Goal: Task Accomplishment & Management: Manage account settings

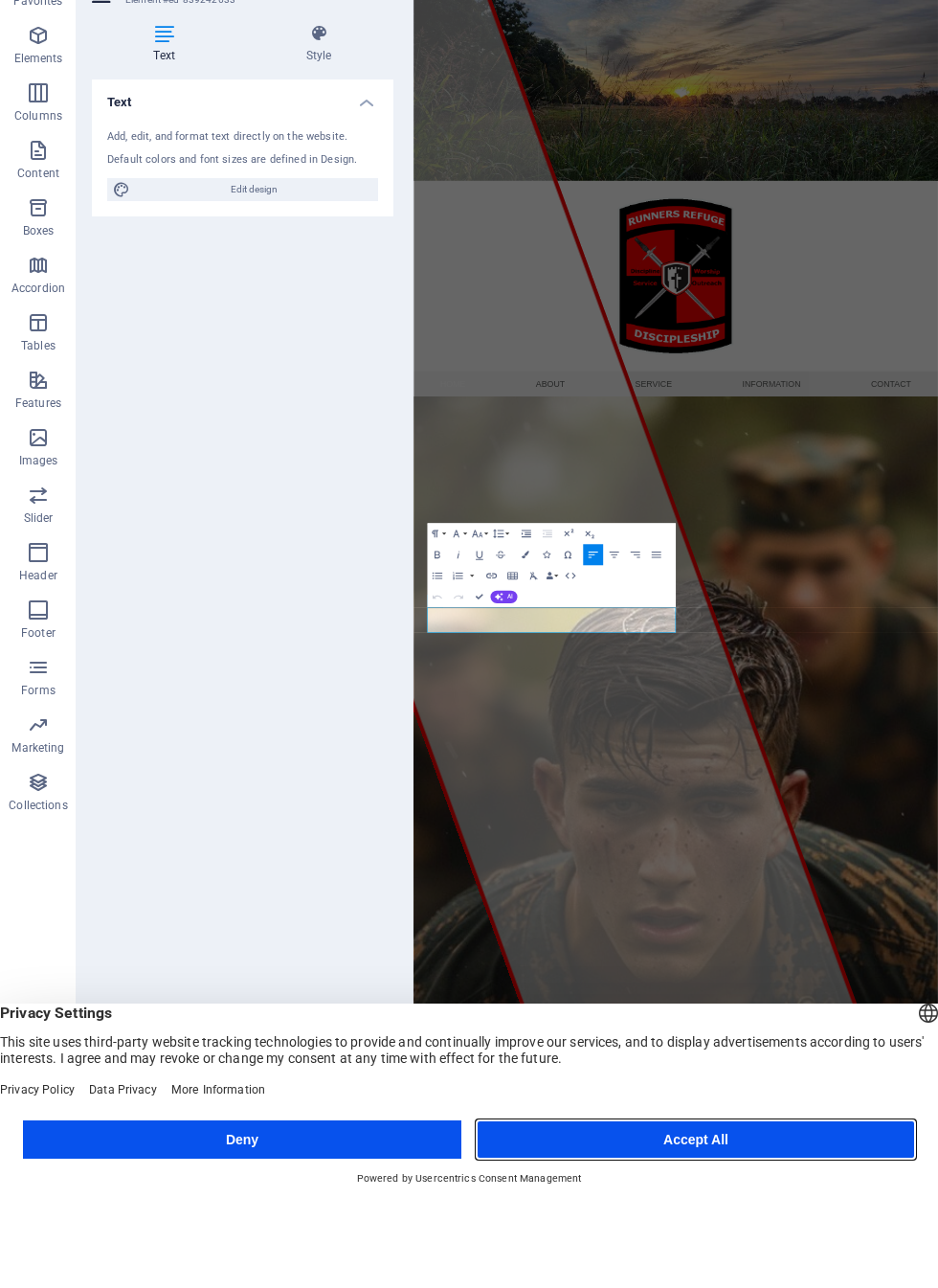
click at [725, 1209] on button "Accept All" at bounding box center [696, 1228] width 439 height 38
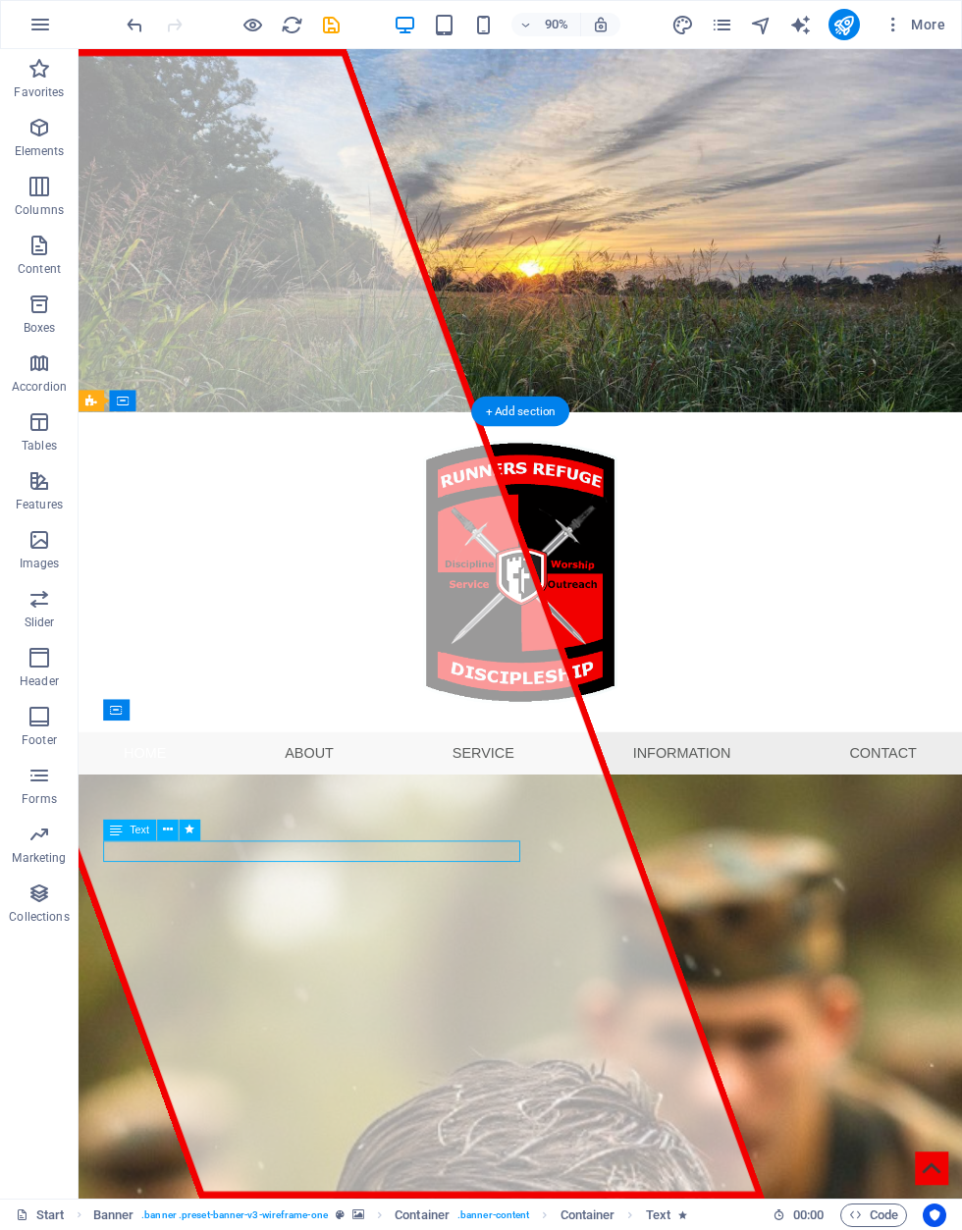
select select "rem"
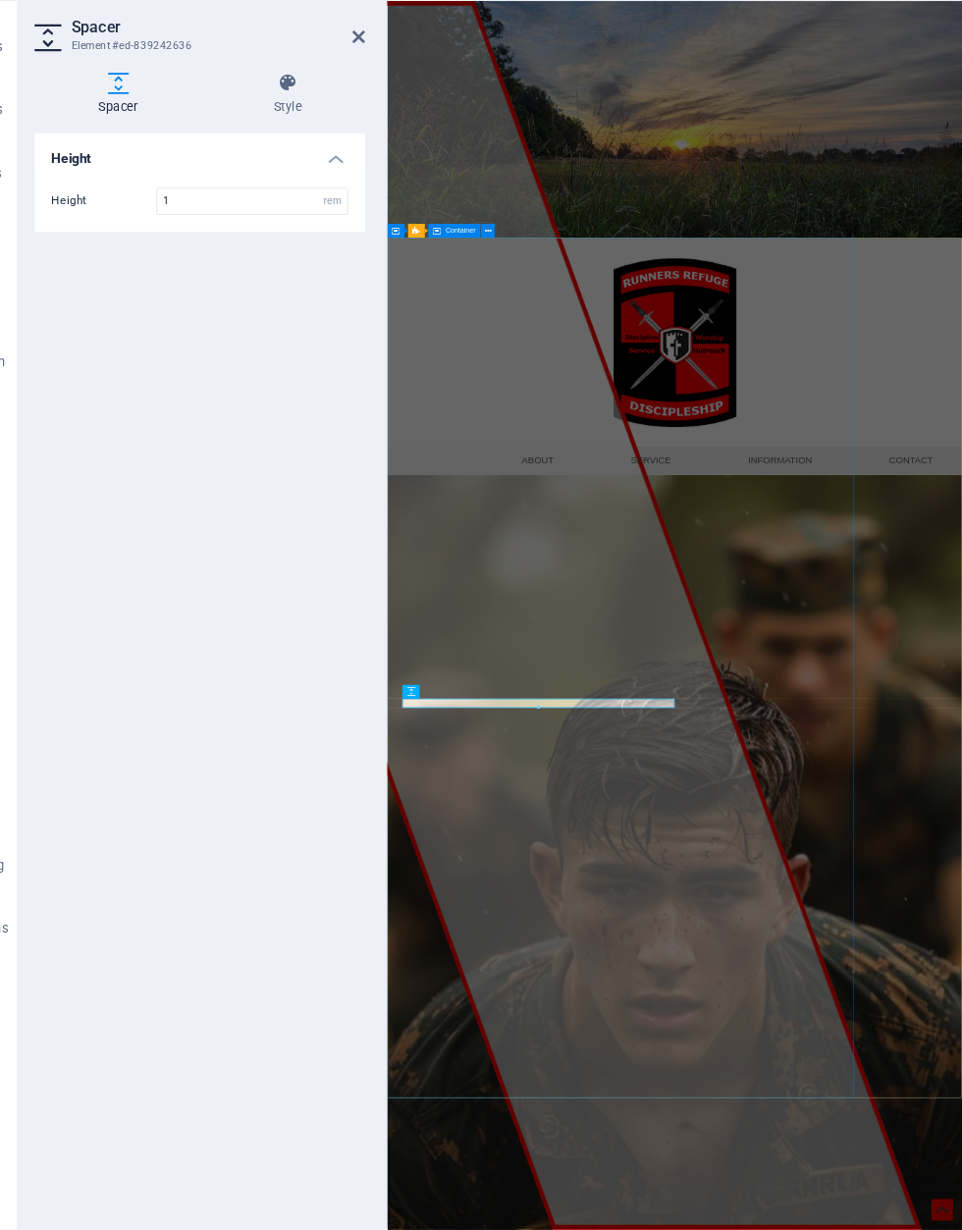
click at [799, 1320] on div at bounding box center [601, 1046] width 1389 height 2091
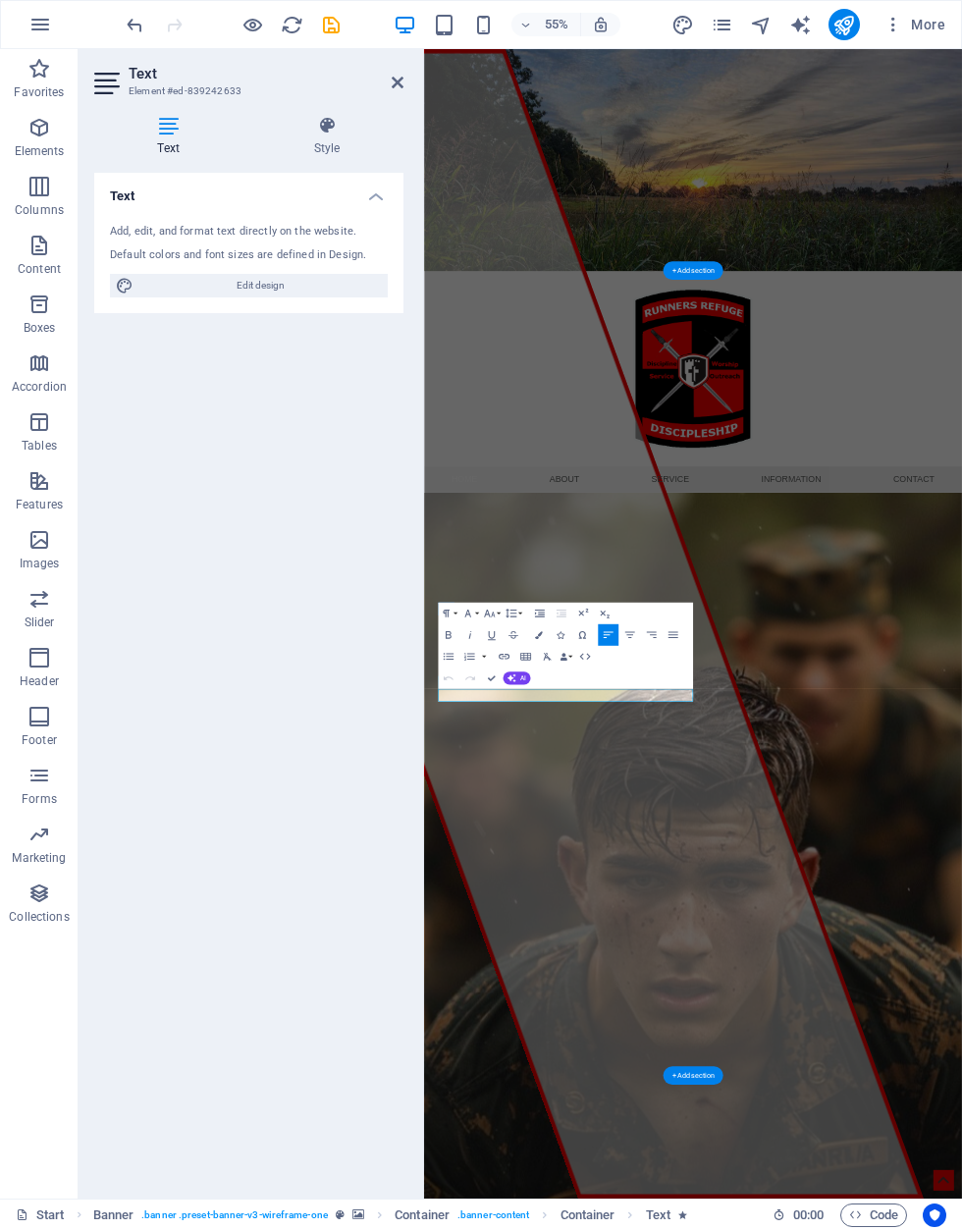
select select "rem"
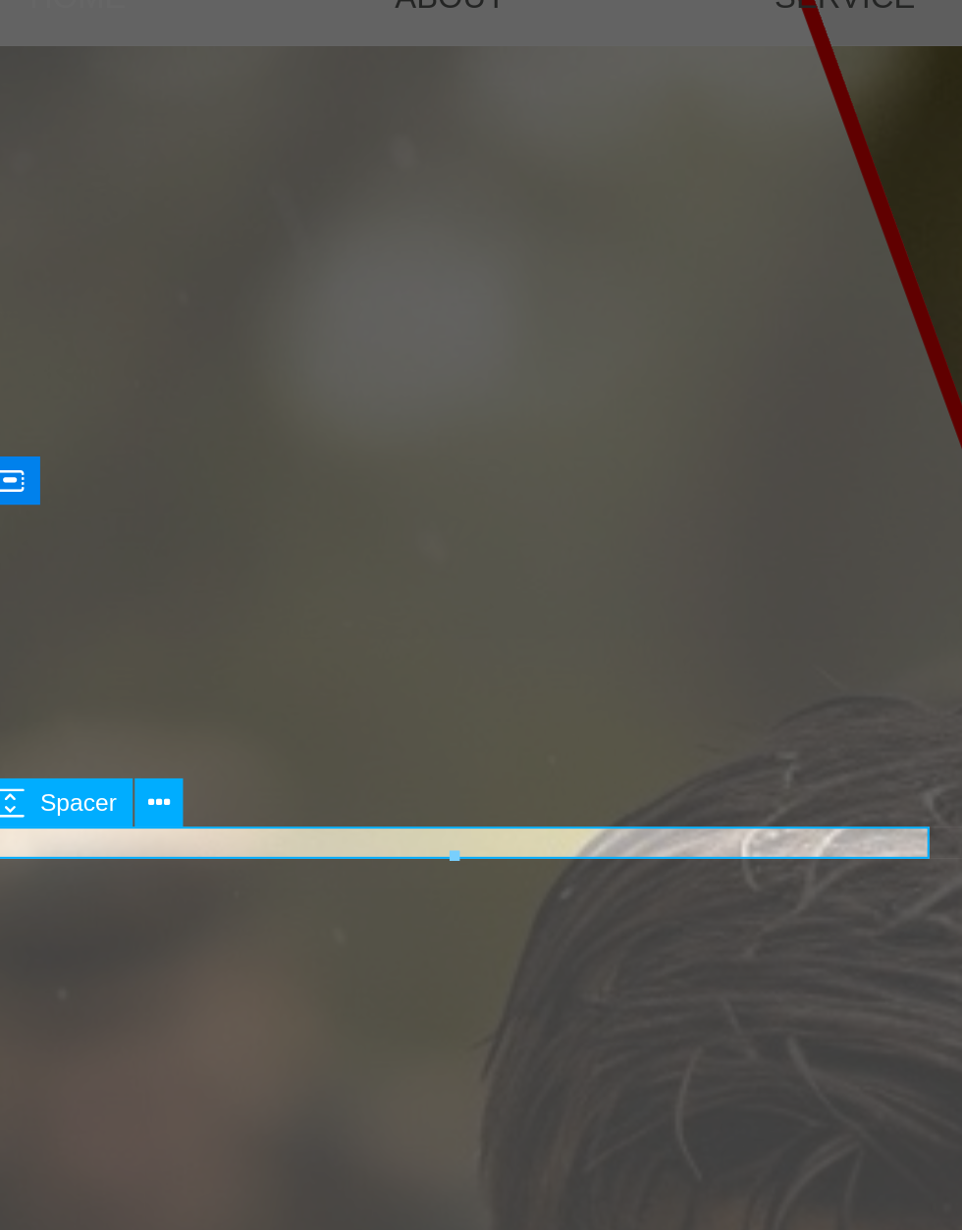
click at [294, 818] on div "Military Discipline.[DEMOGRAPHIC_DATA] Training.Spiritual Freedom." at bounding box center [416, 830] width 927 height 24
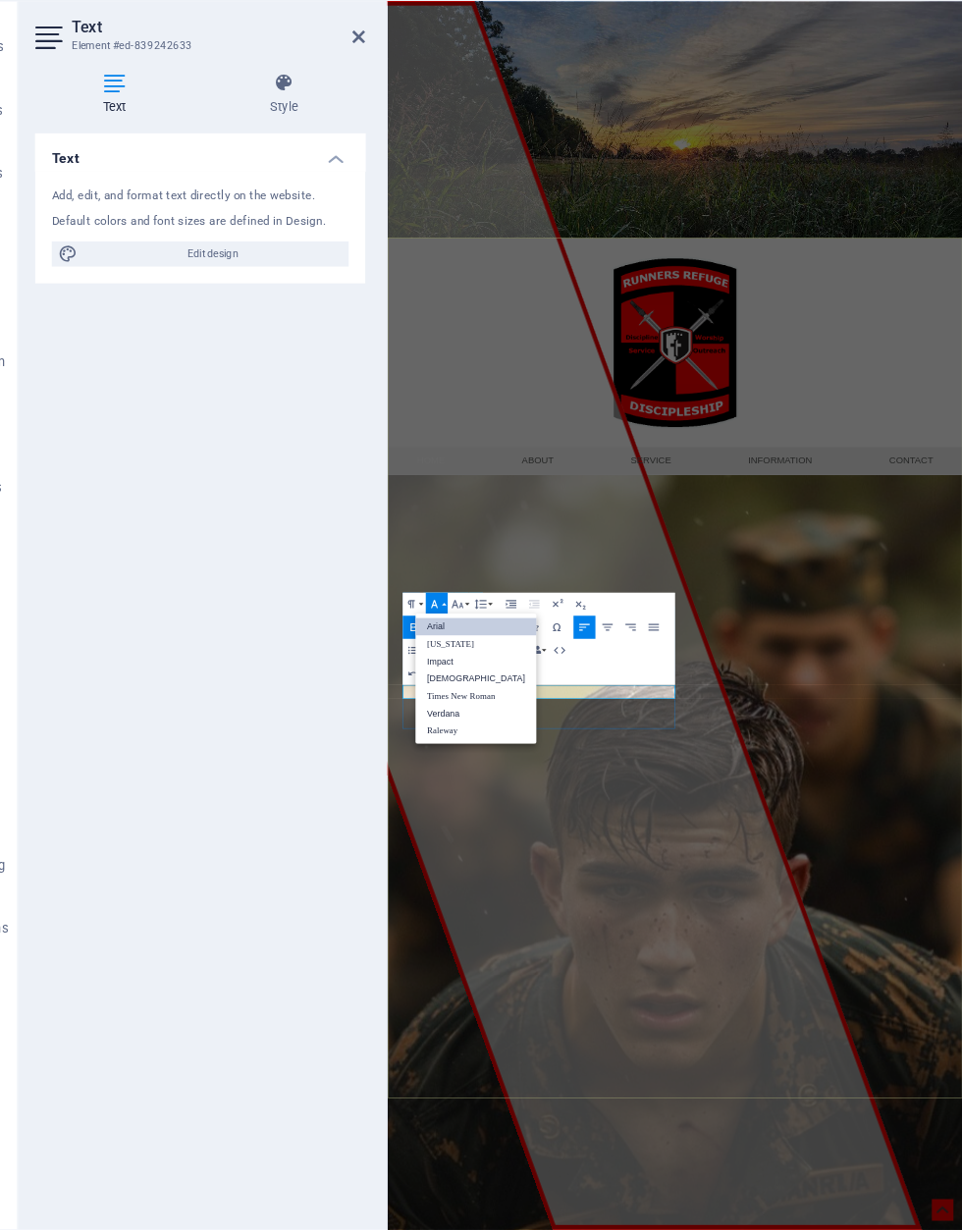
click at [462, 607] on icon "button" at bounding box center [468, 613] width 13 height 13
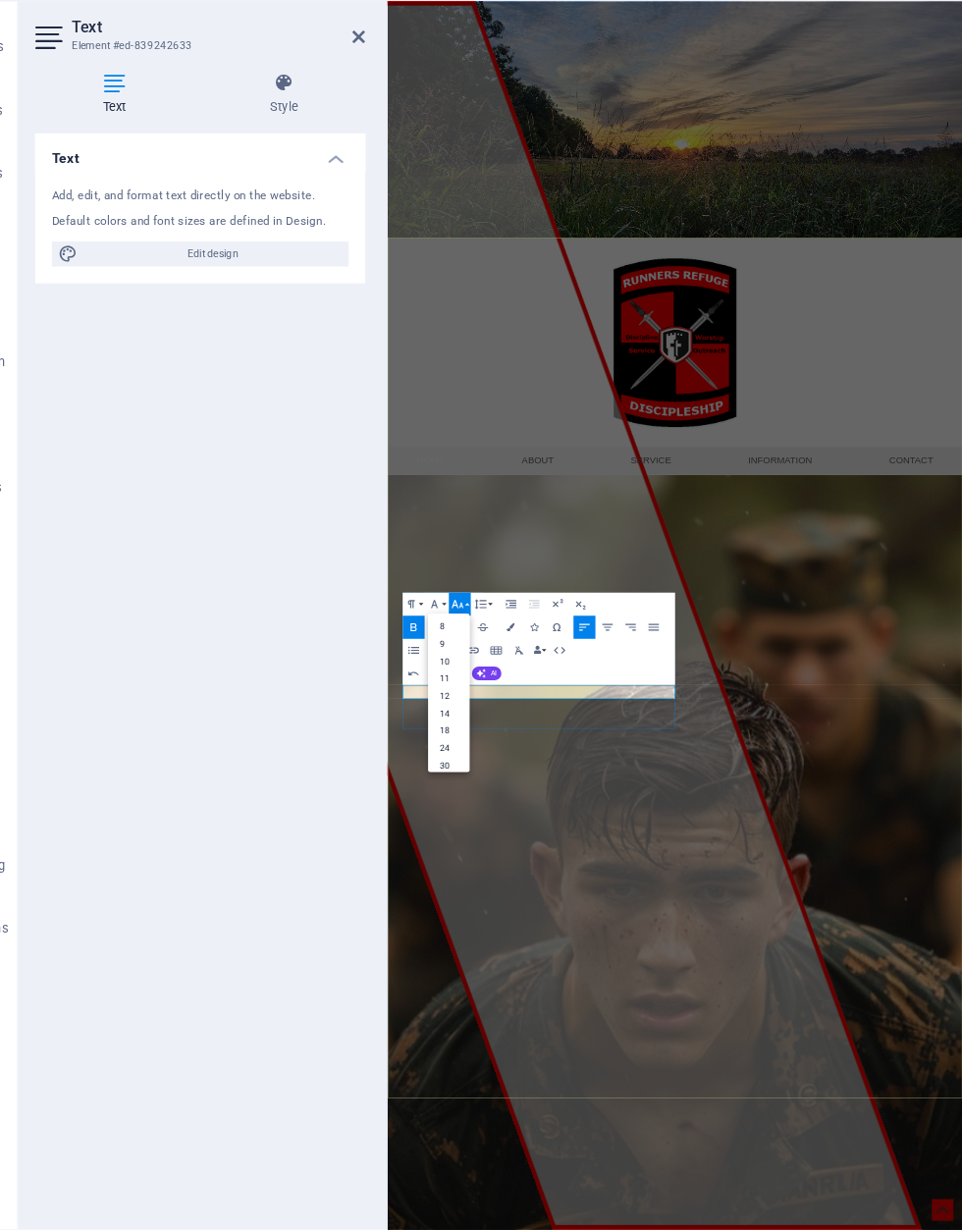
click at [481, 603] on button "Font Size" at bounding box center [491, 614] width 21 height 22
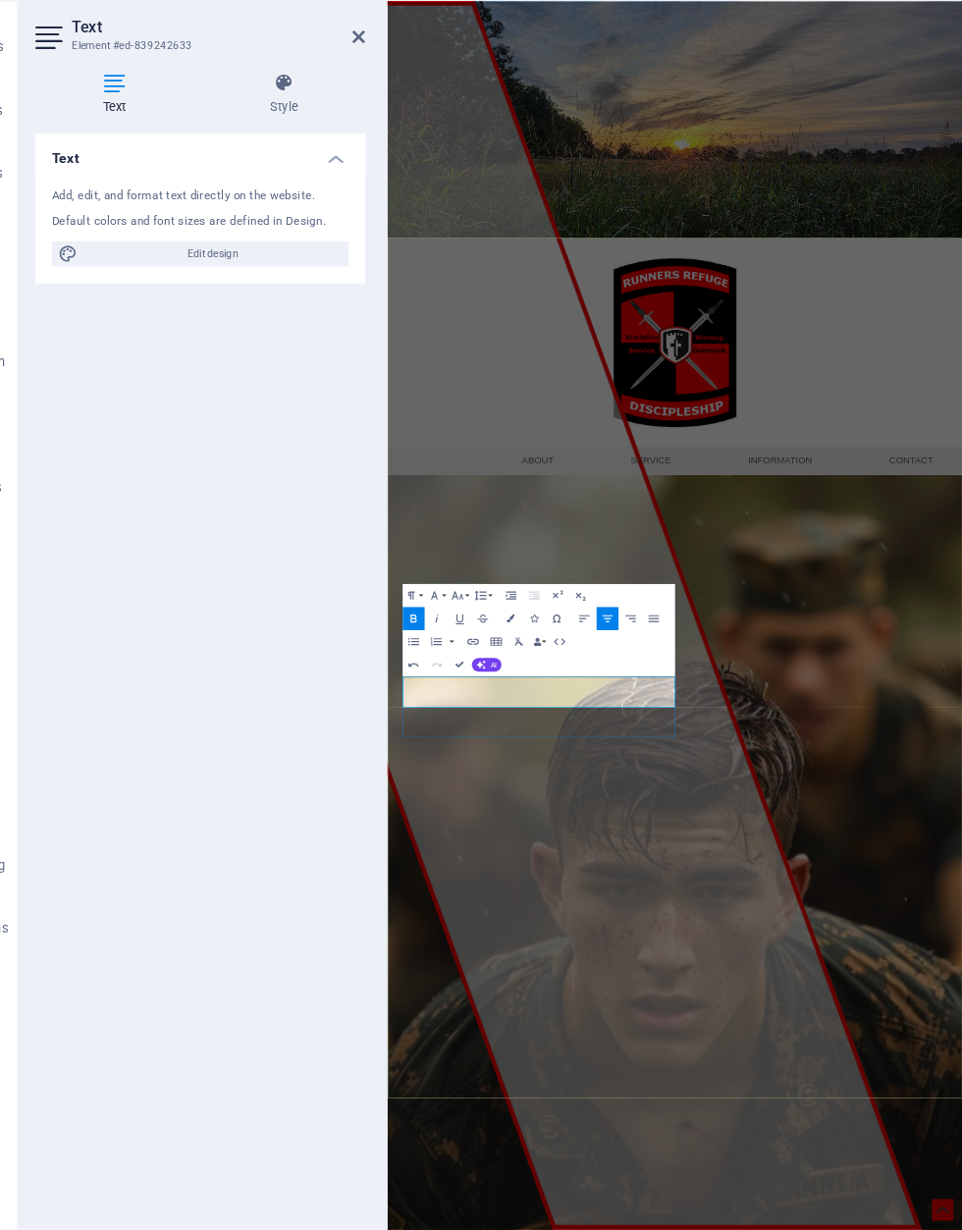
click at [624, 621] on icon "button" at bounding box center [630, 627] width 13 height 13
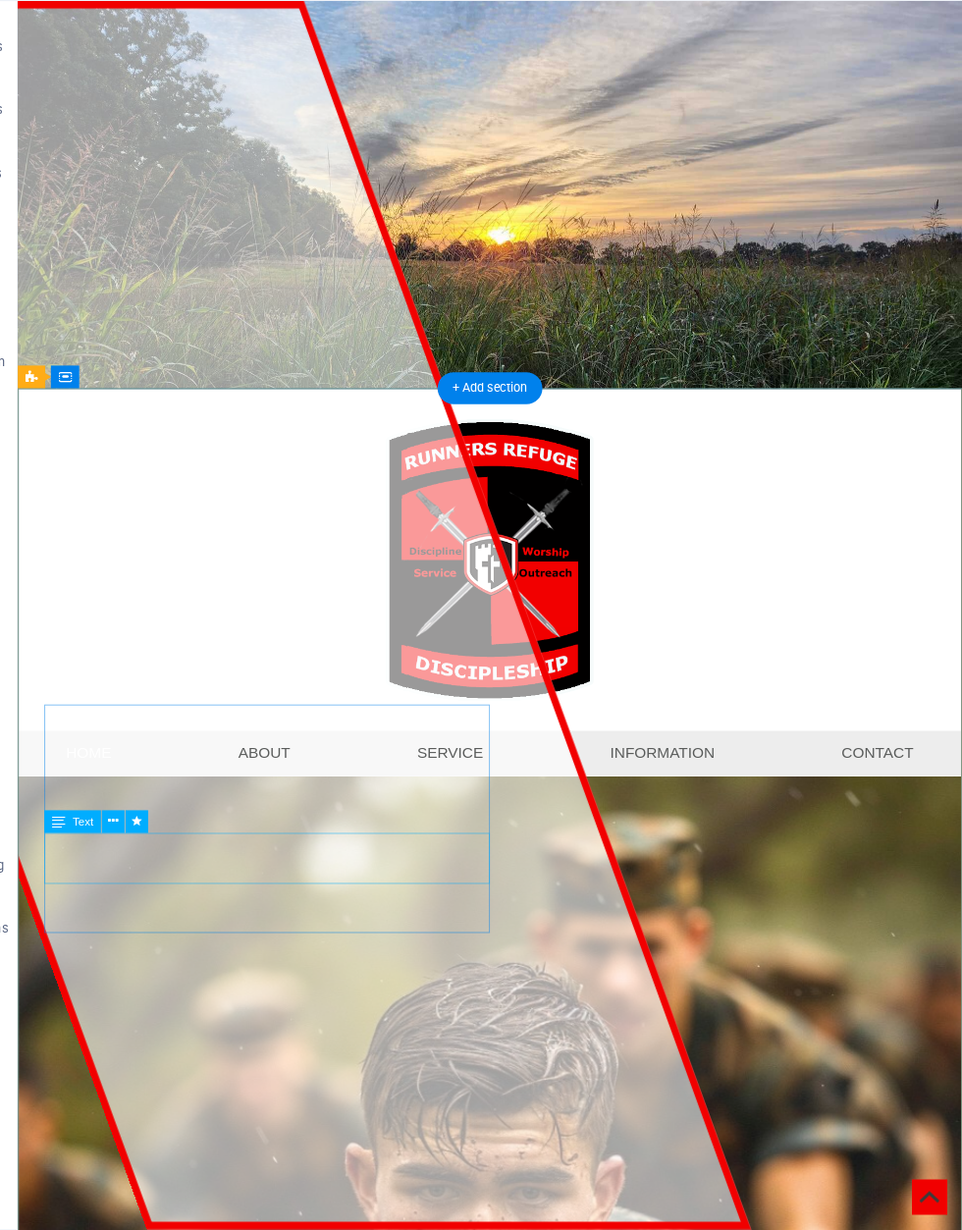
click at [480, 1023] on div at bounding box center [234, 640] width 1094 height 1278
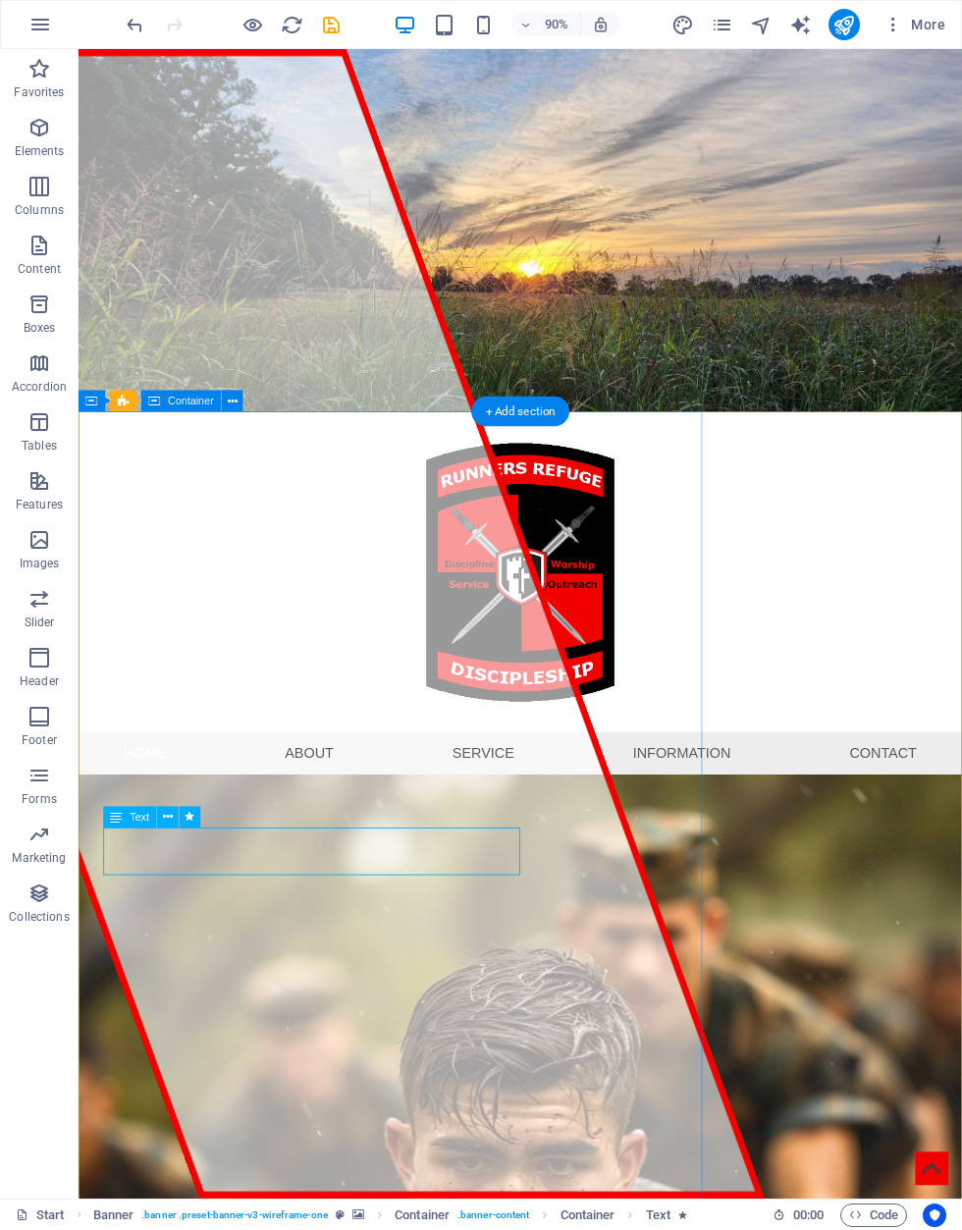
click at [578, 1132] on div at bounding box center [295, 688] width 1094 height 1278
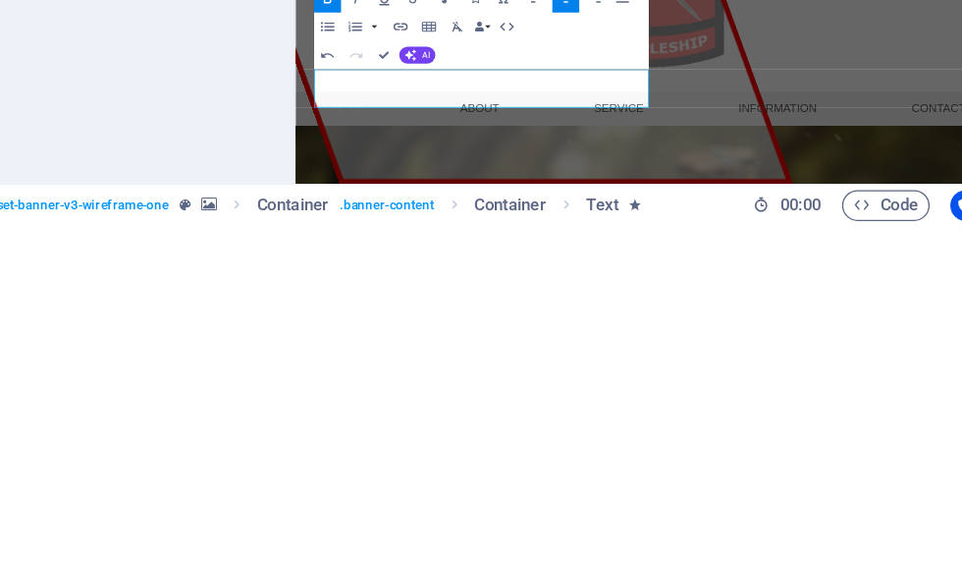
click at [97, 173] on div "Text Add, edit, and format text directly on the website. Default colors and fon…" at bounding box center [248, 347] width 309 height 349
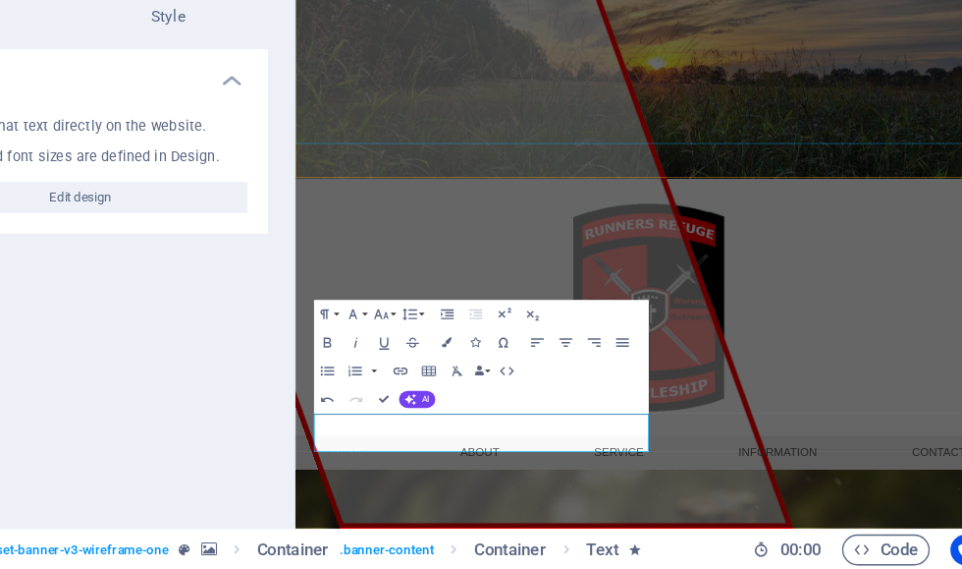
click at [961, 291] on div at bounding box center [784, 468] width 978 height 355
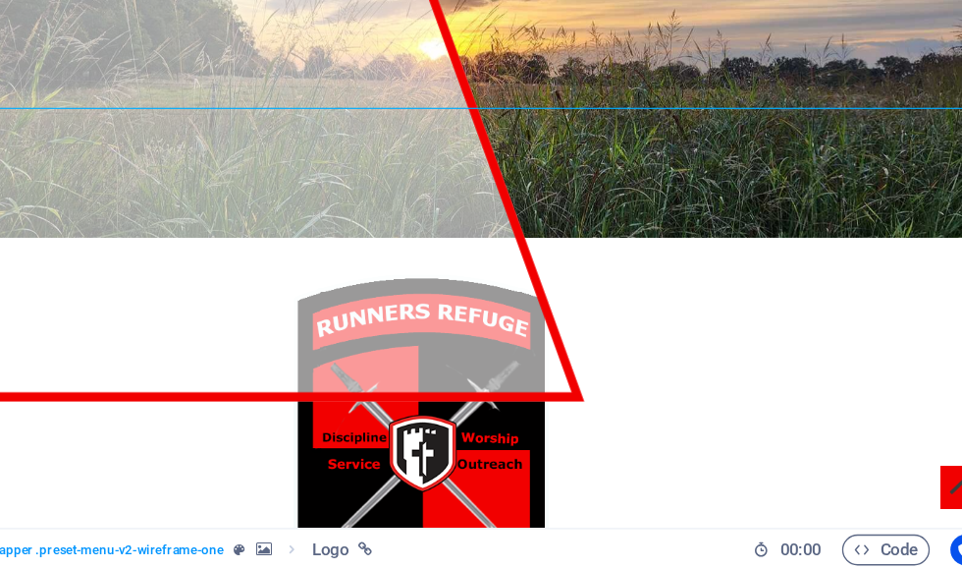
scroll to position [370, 0]
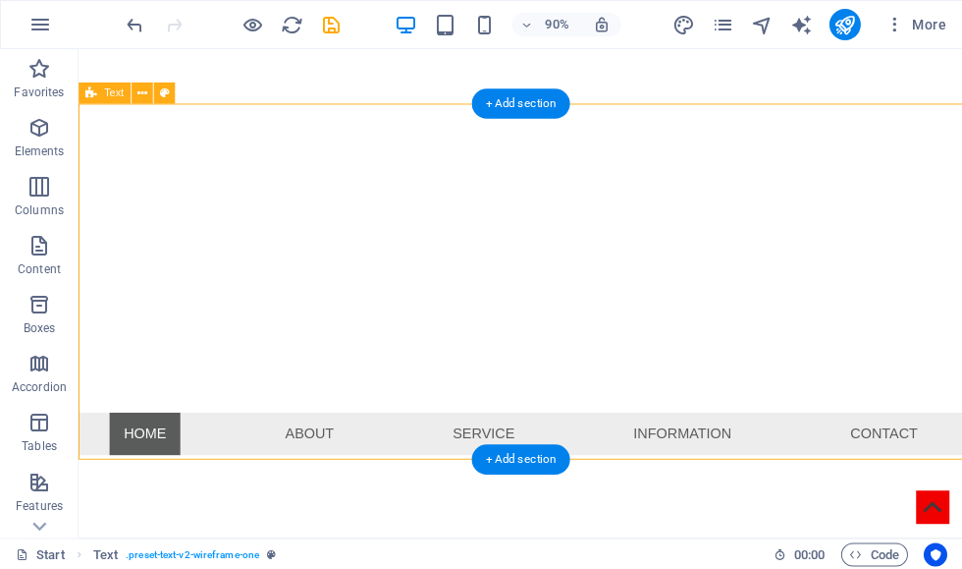
scroll to position [380, 0]
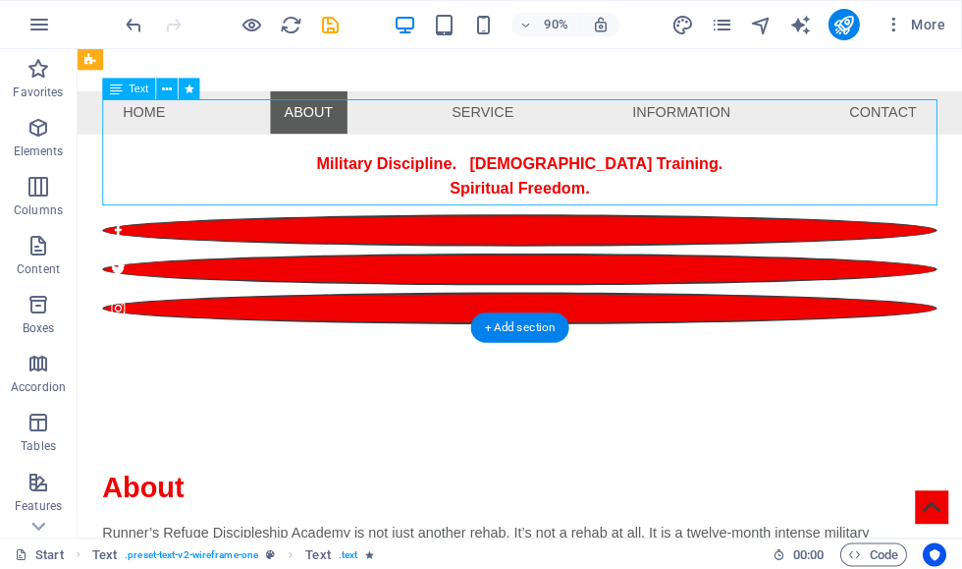
scroll to position [505, 0]
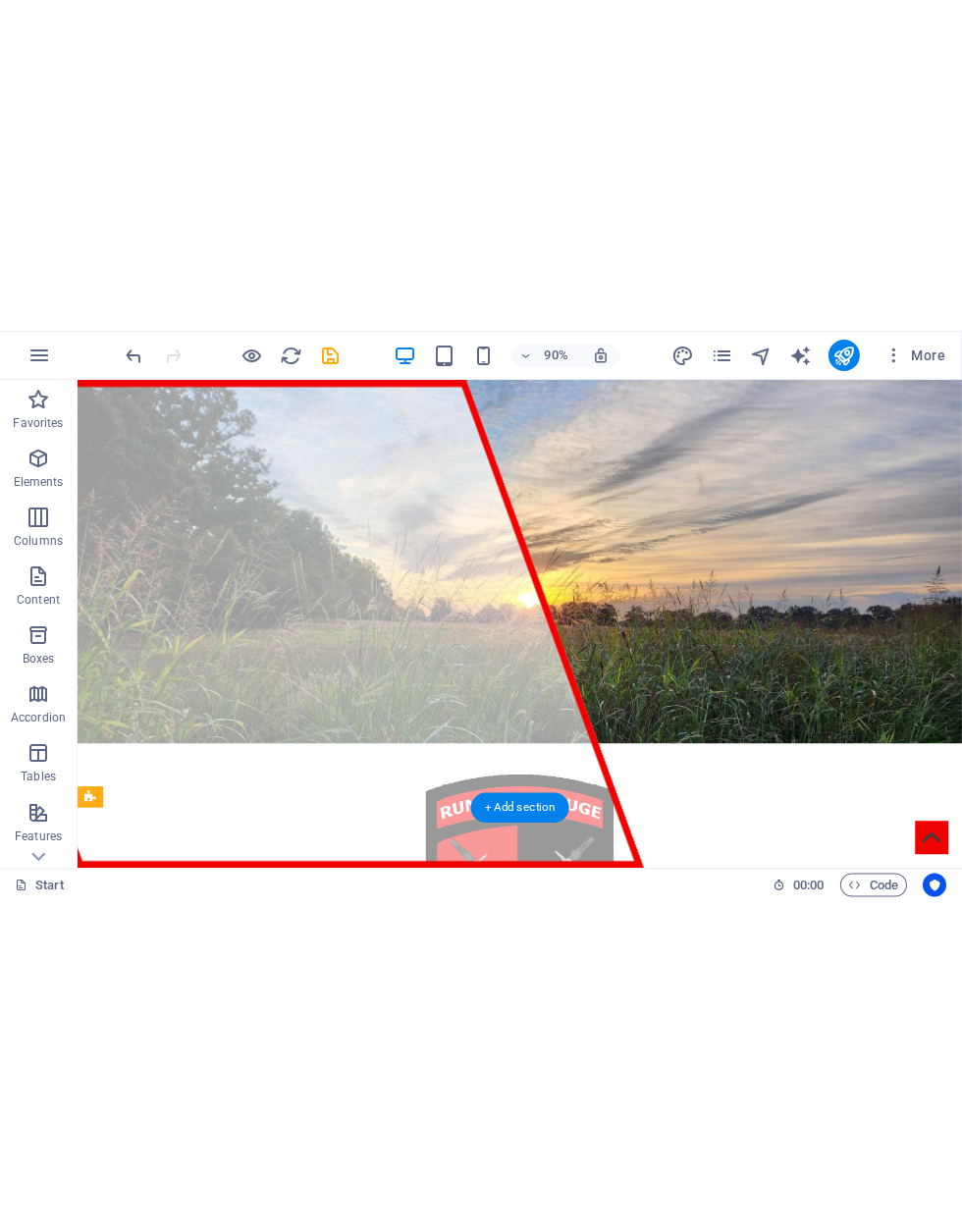
scroll to position [0, 0]
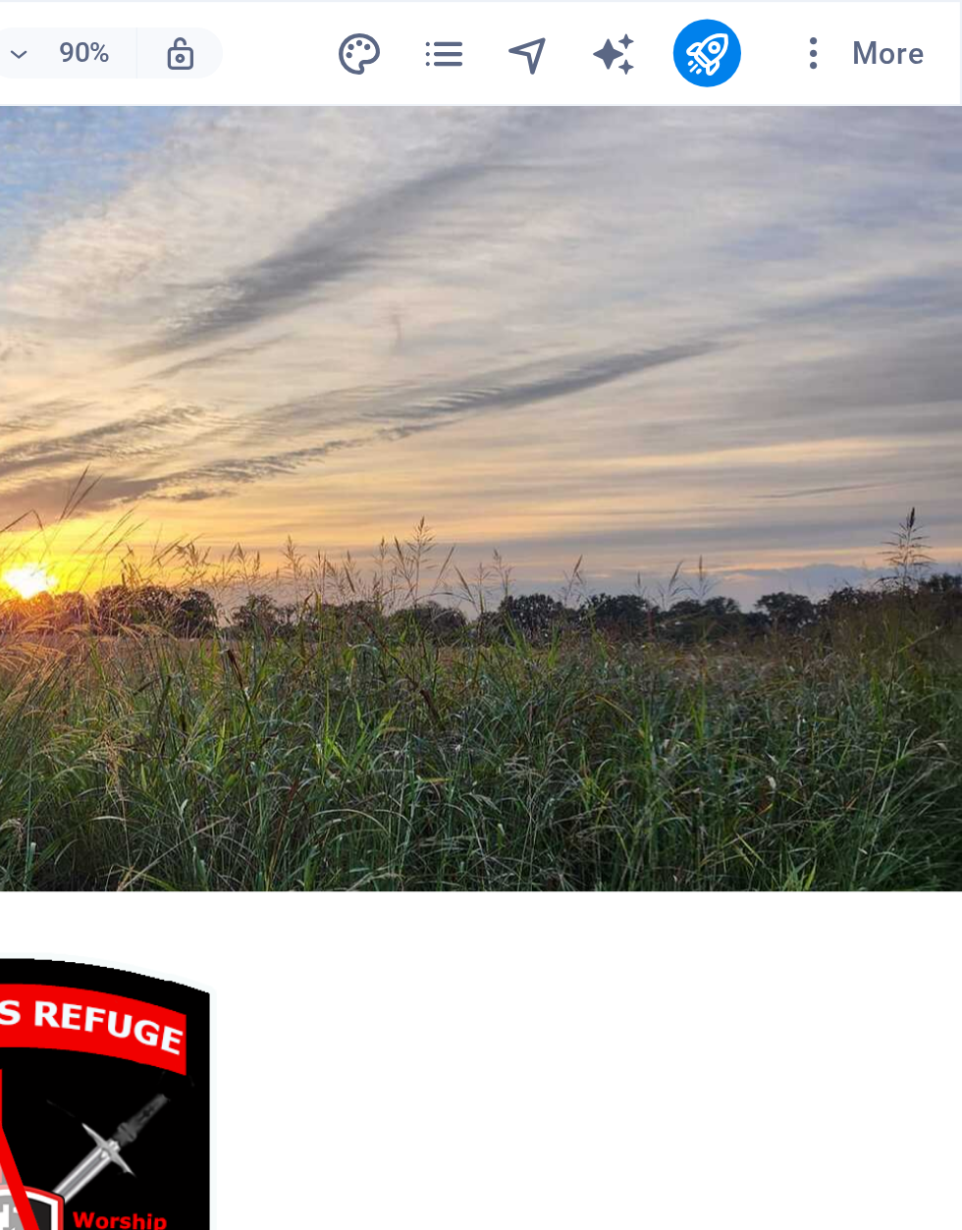
click at [833, 23] on icon "publish" at bounding box center [844, 25] width 23 height 23
click at [833, 27] on icon "publish" at bounding box center [844, 25] width 23 height 23
click at [833, 24] on icon "publish" at bounding box center [844, 25] width 23 height 23
click at [833, 25] on icon "publish" at bounding box center [844, 25] width 23 height 23
click at [884, 26] on span "More" at bounding box center [915, 25] width 62 height 20
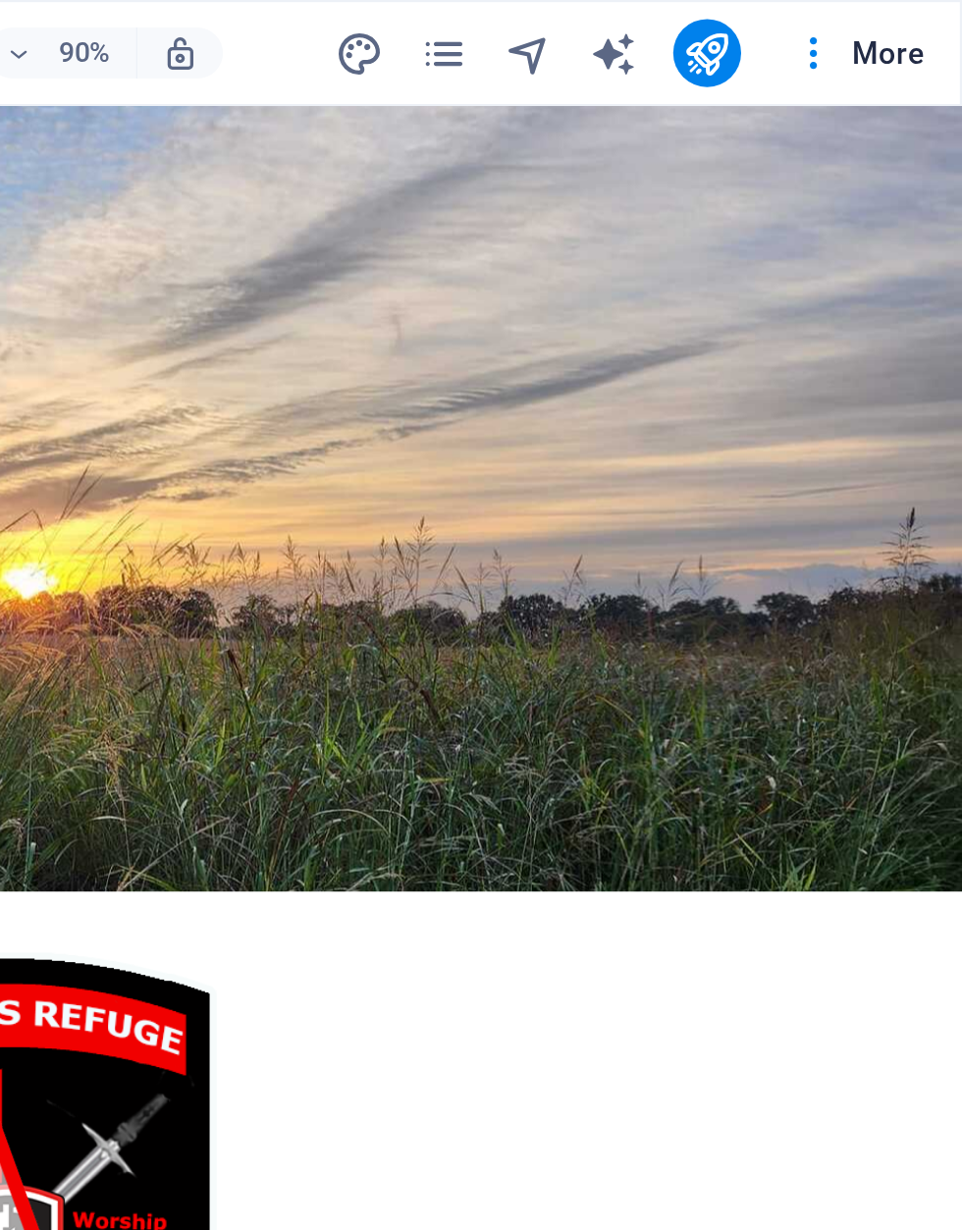
click at [415, 29] on div at bounding box center [481, 615] width 962 height 1230
click at [884, 29] on icon "button" at bounding box center [894, 25] width 20 height 20
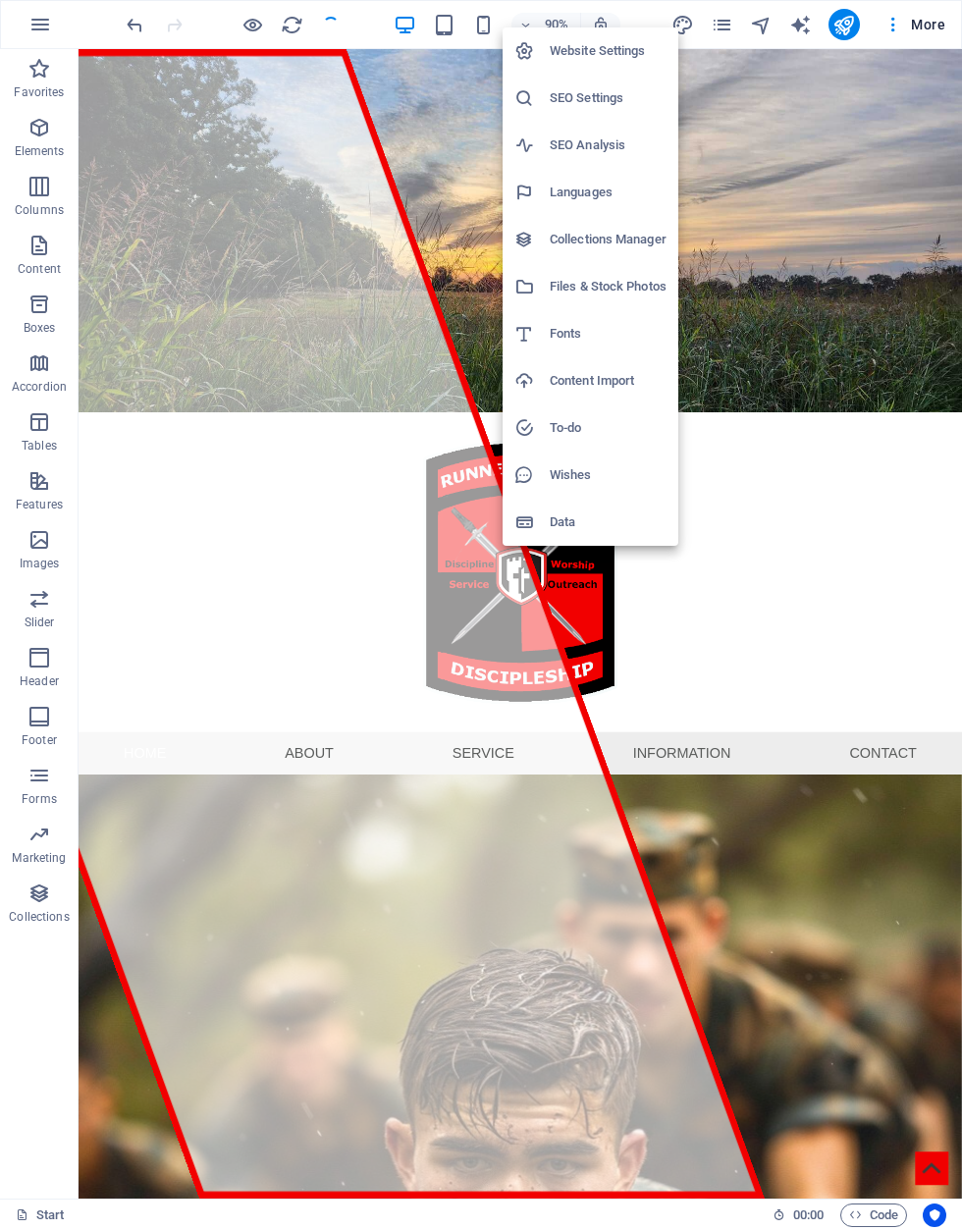
click at [846, 25] on div at bounding box center [481, 615] width 962 height 1230
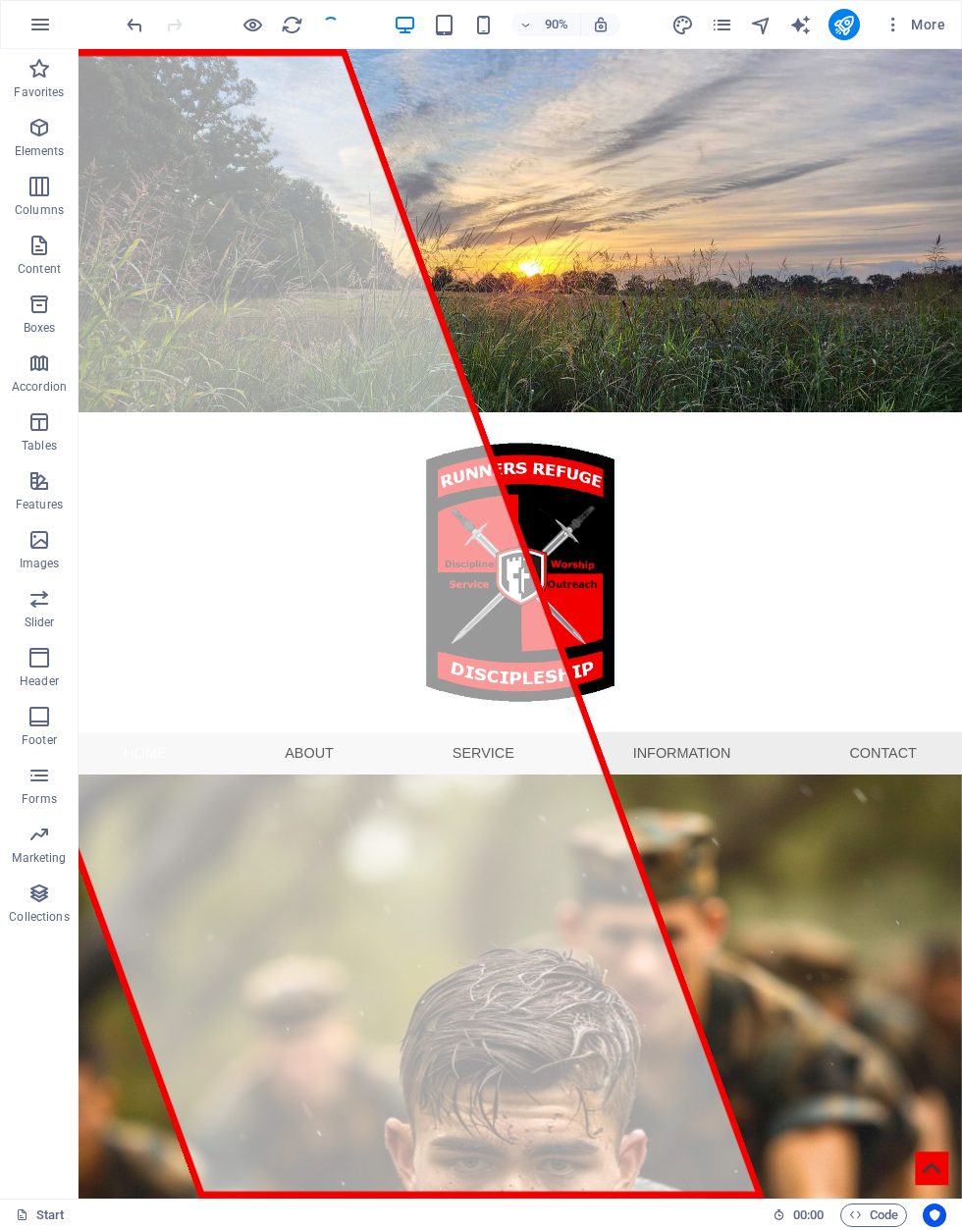
click at [868, 16] on div "More" at bounding box center [813, 24] width 282 height 31
click at [854, 19] on icon "publish" at bounding box center [844, 25] width 23 height 23
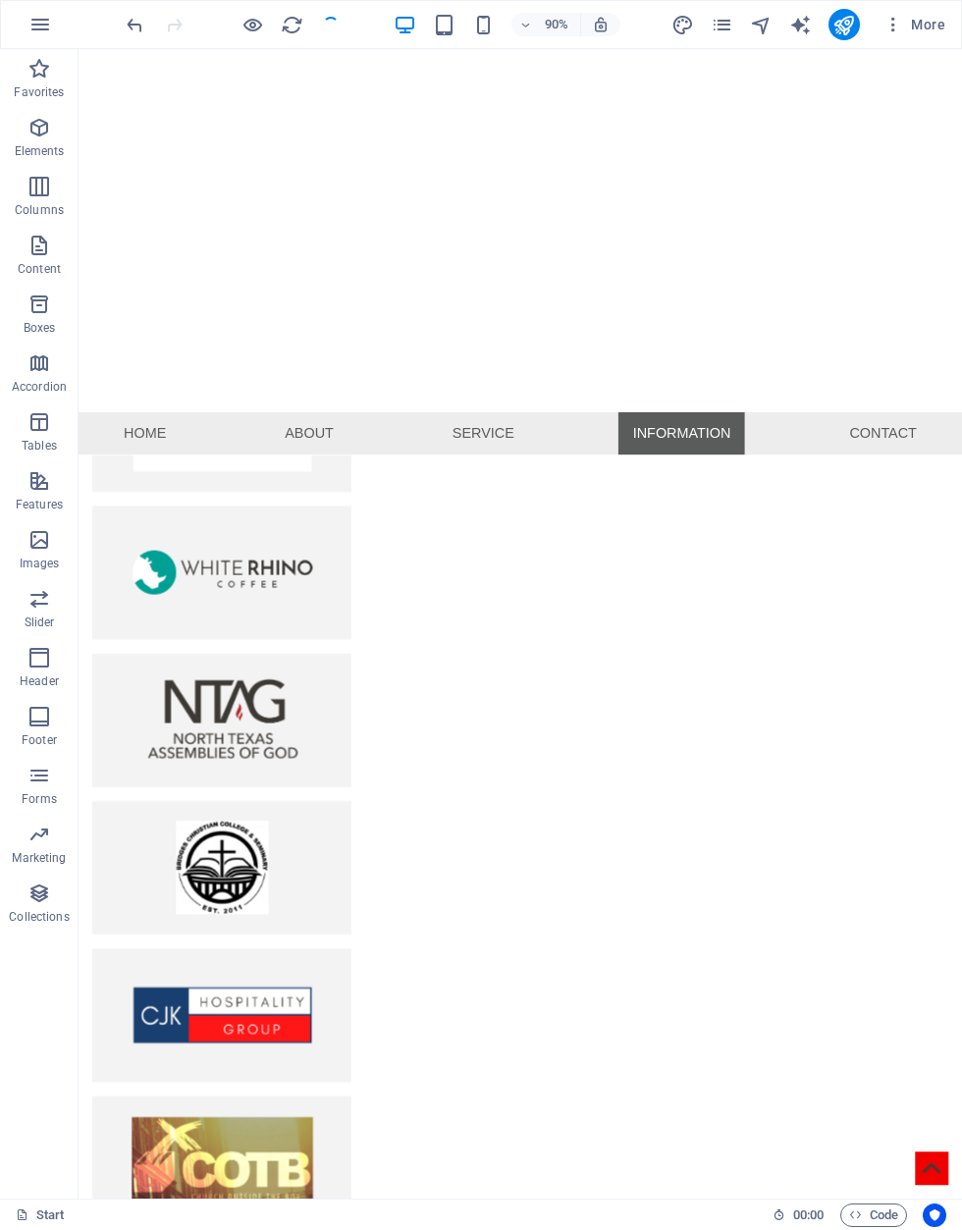
scroll to position [5005, 0]
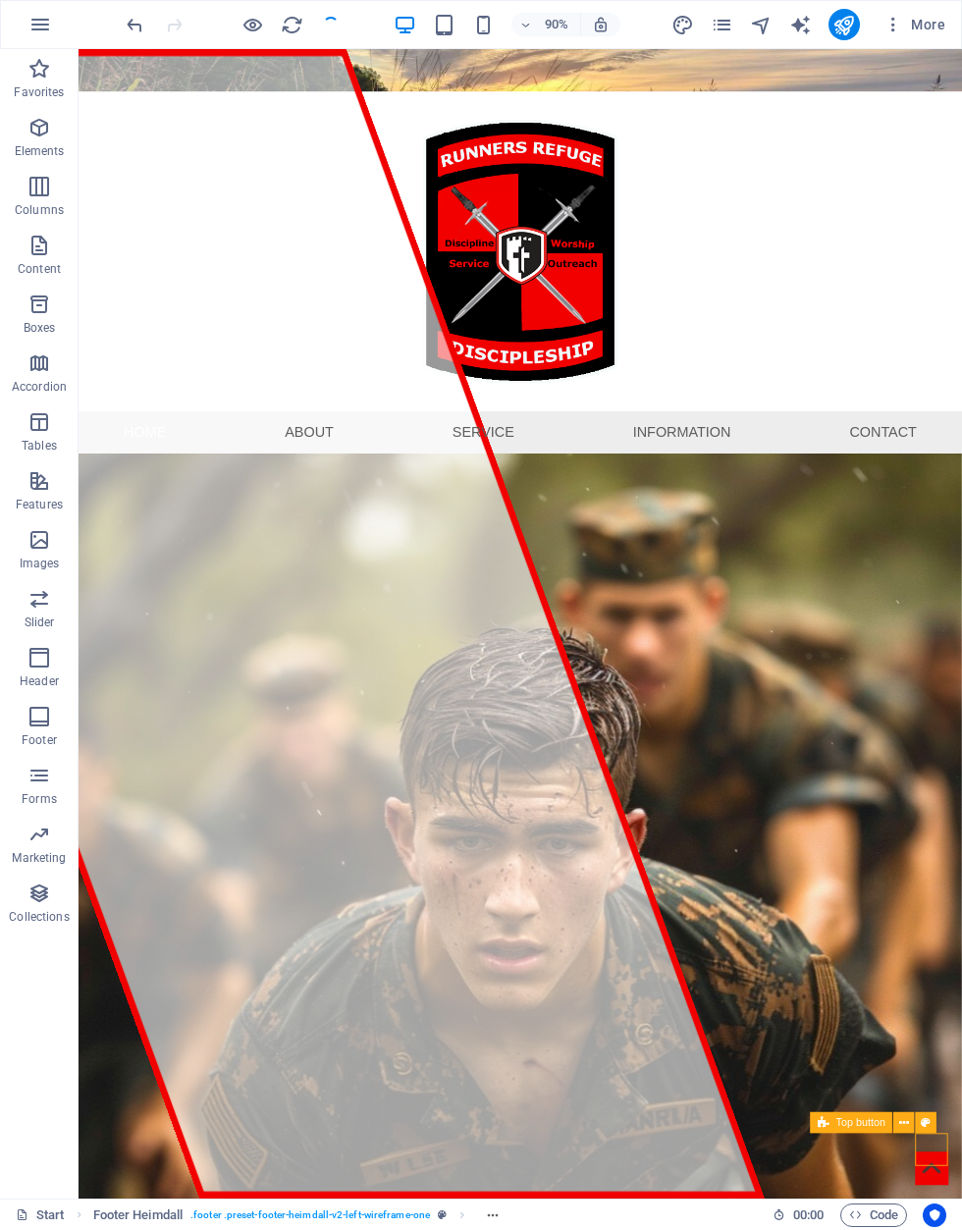
scroll to position [0, 0]
click at [846, 27] on icon "publish" at bounding box center [844, 25] width 23 height 23
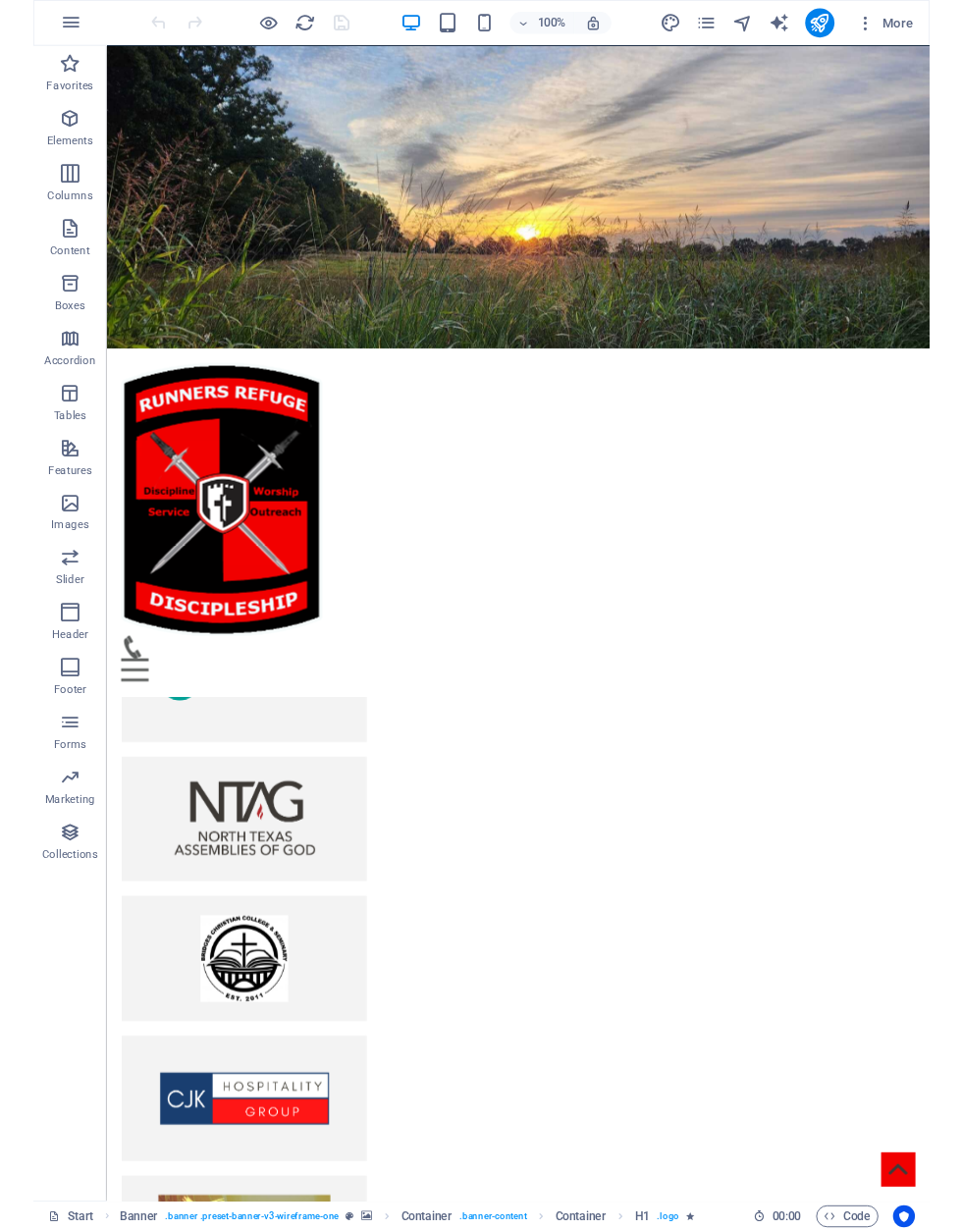
scroll to position [5035, 0]
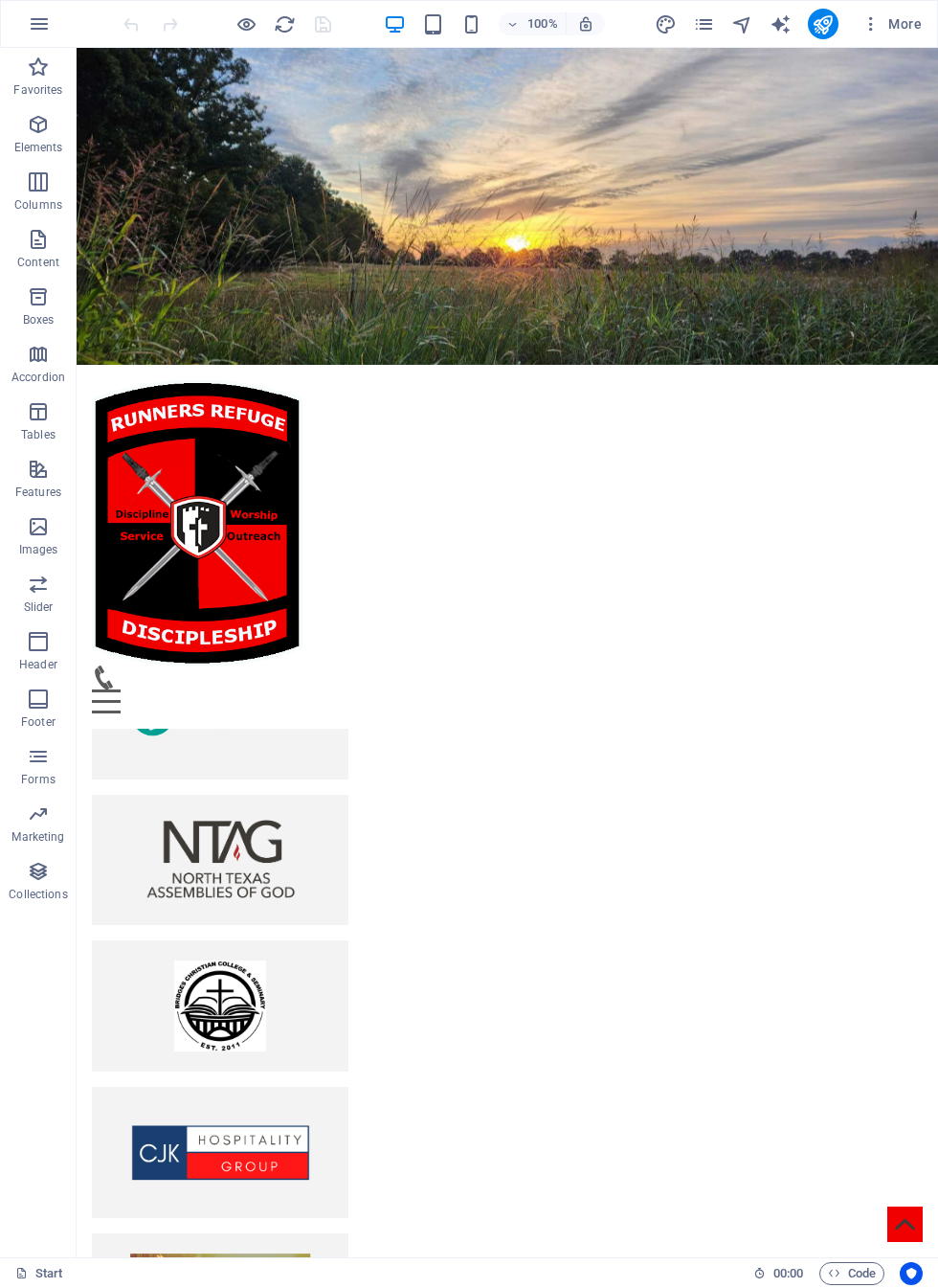
click at [32, 639] on icon "button" at bounding box center [38, 642] width 23 height 23
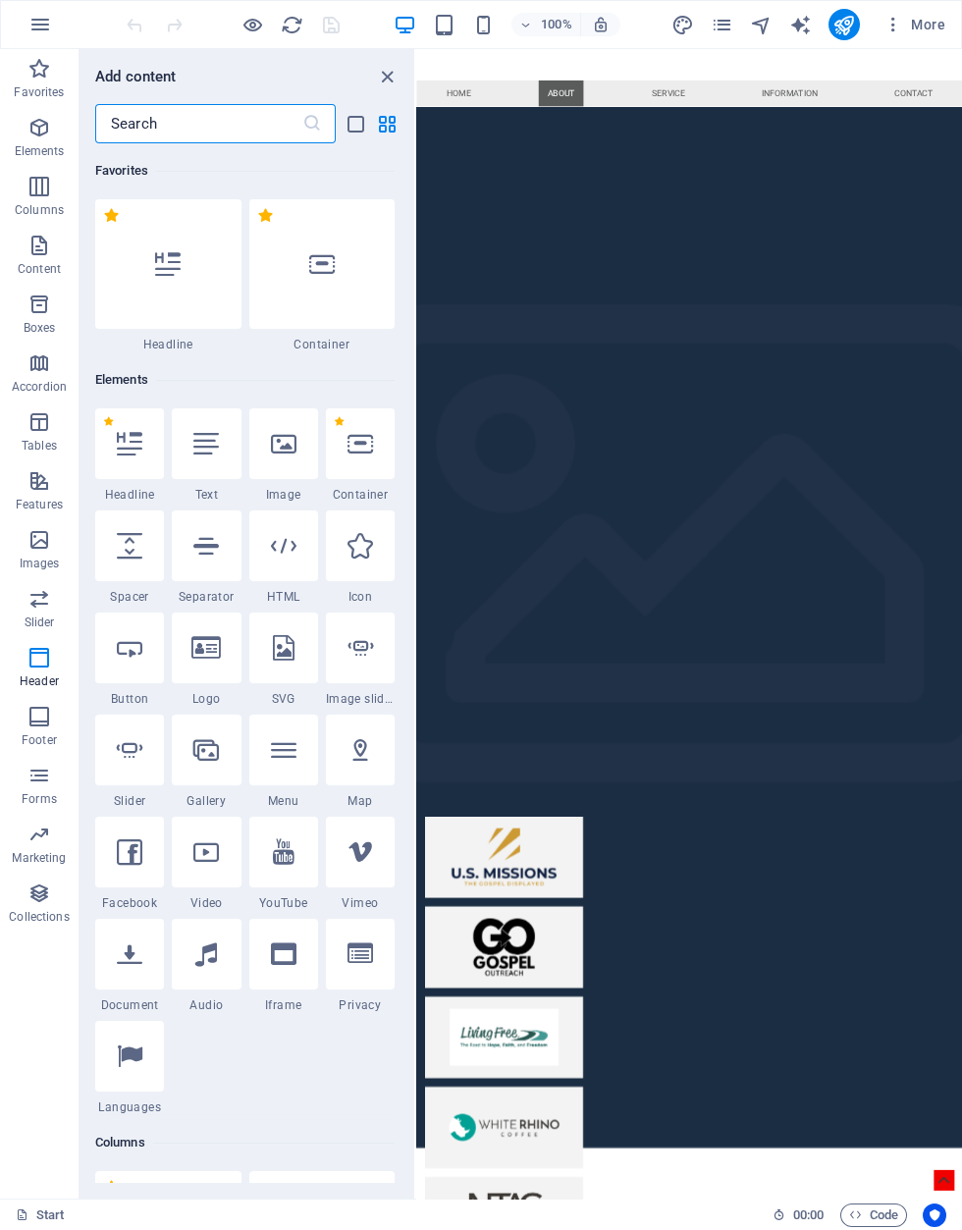
scroll to position [4857, 0]
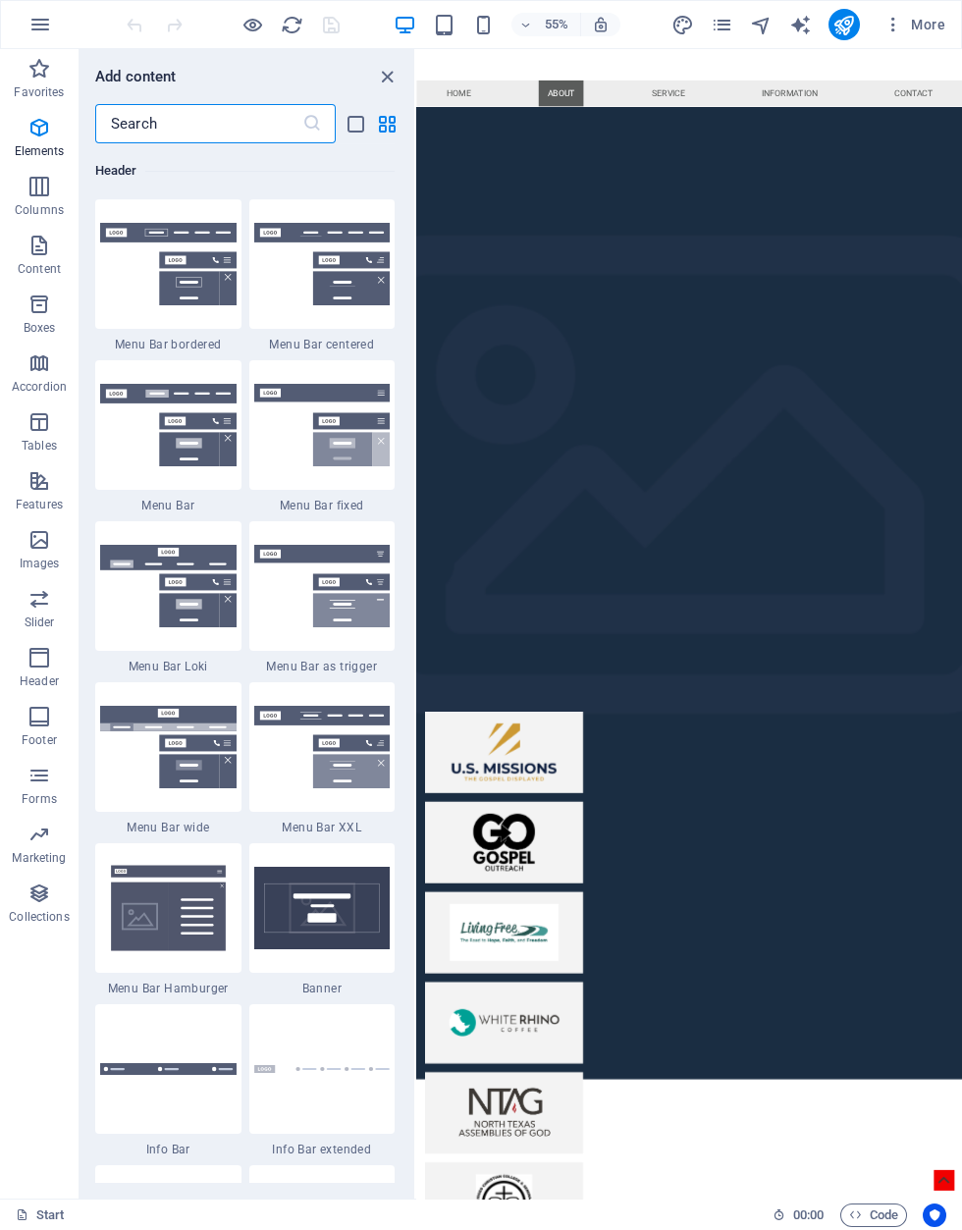
click at [37, 662] on icon "button" at bounding box center [39, 658] width 24 height 24
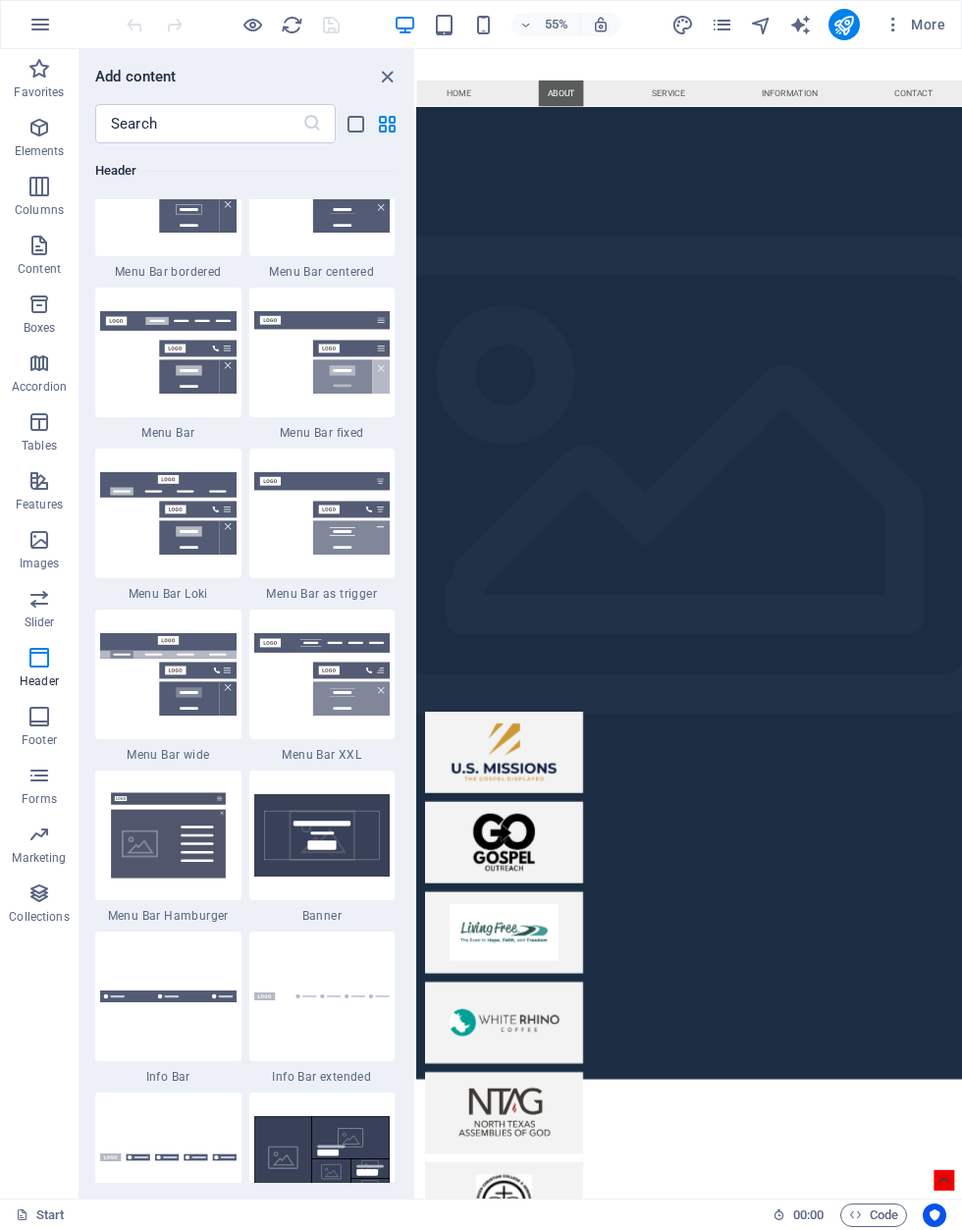
scroll to position [11897, 0]
click at [27, 25] on button "button" at bounding box center [40, 24] width 47 height 47
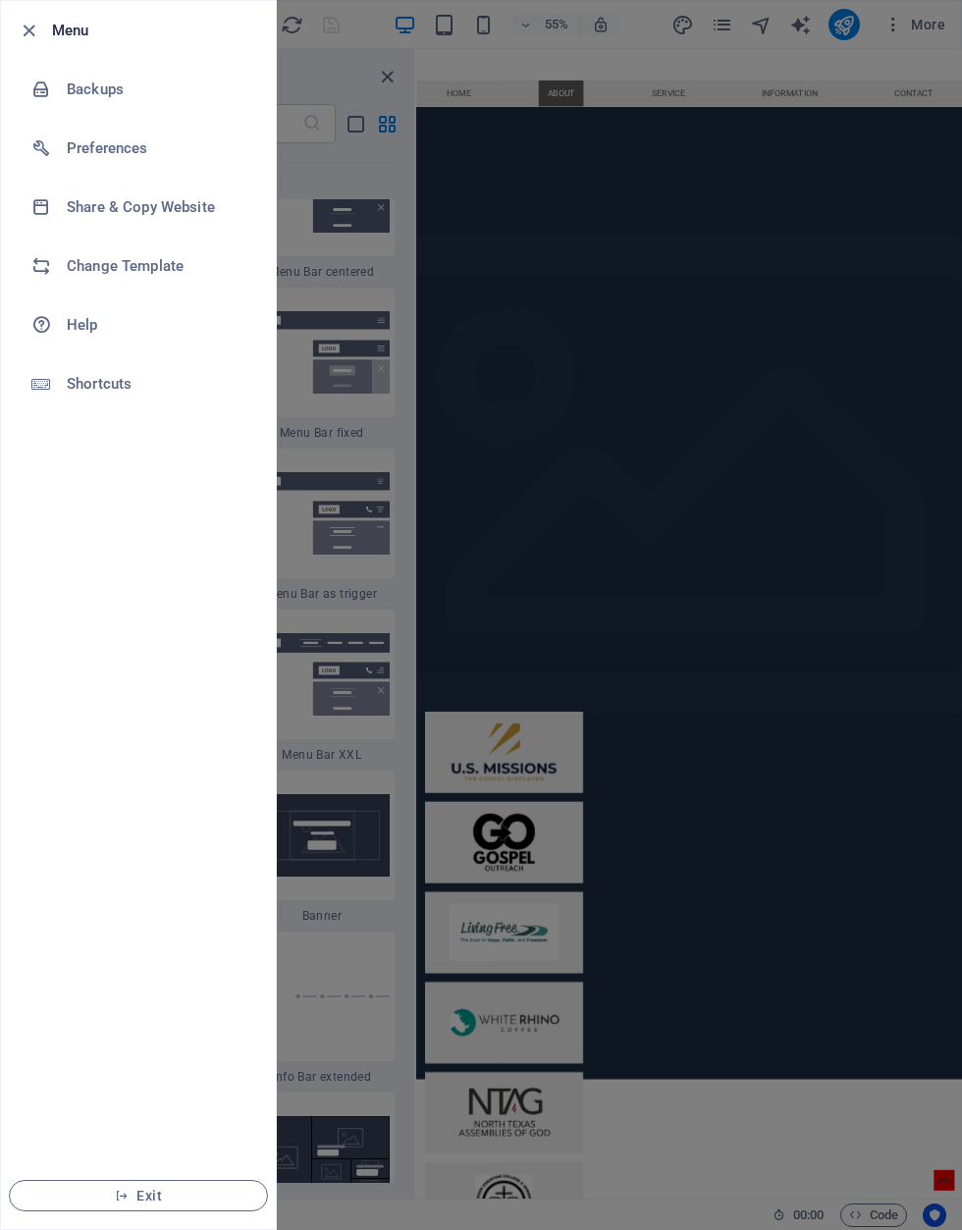
click at [60, 91] on div at bounding box center [48, 90] width 35 height 20
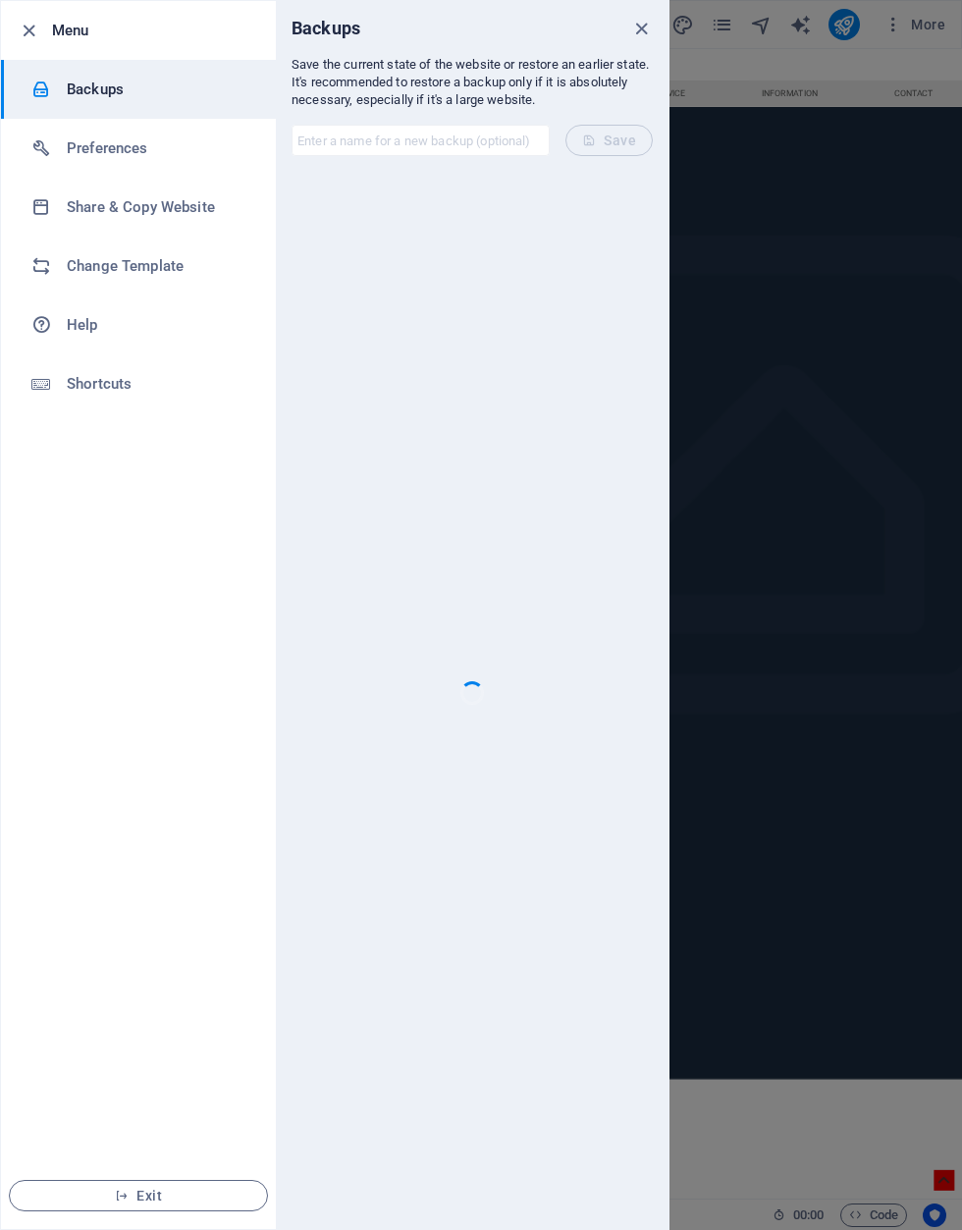
click at [93, 147] on h6 "Preferences" at bounding box center [158, 148] width 182 height 24
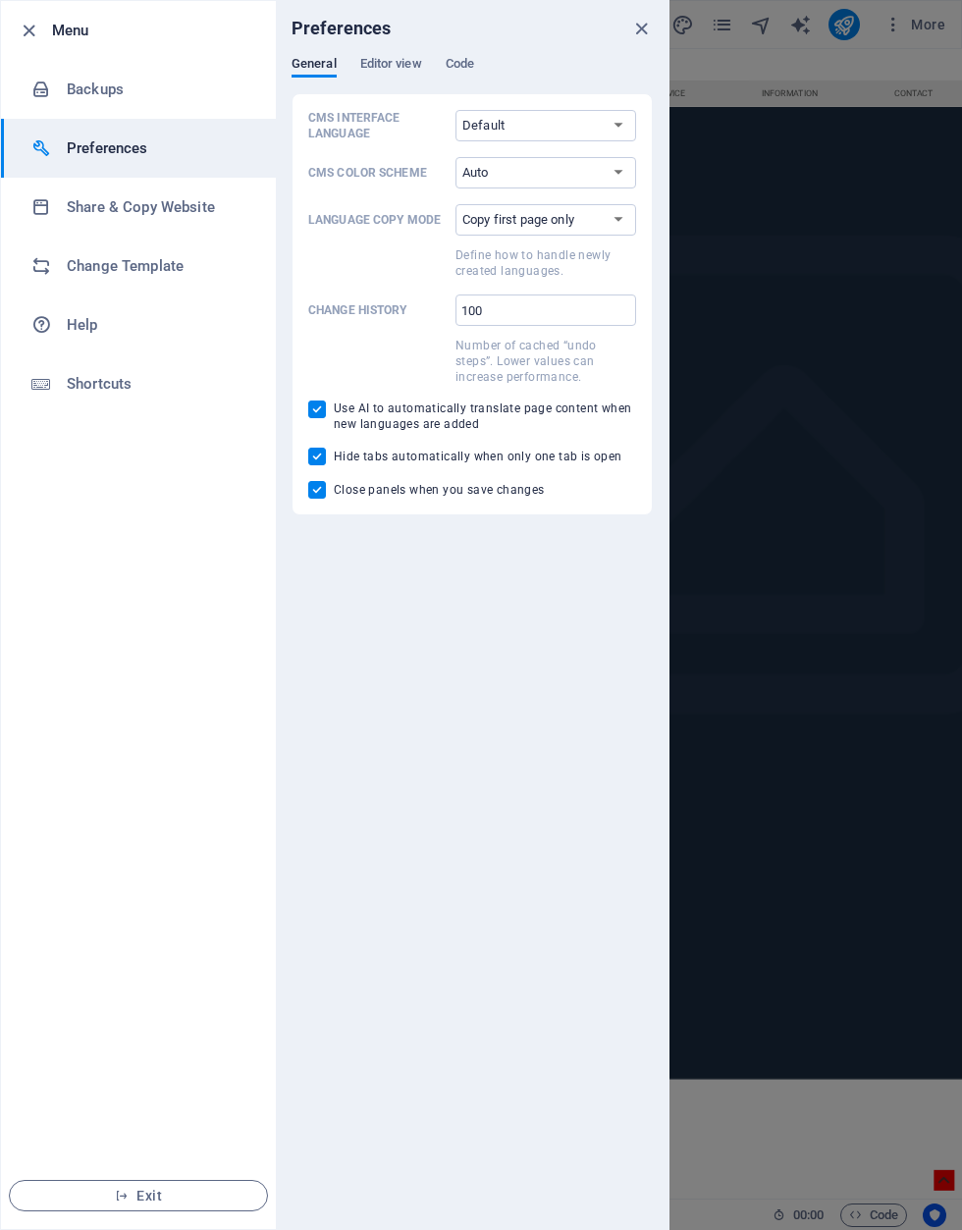
click at [84, 204] on h6 "Share & Copy Website" at bounding box center [158, 207] width 182 height 24
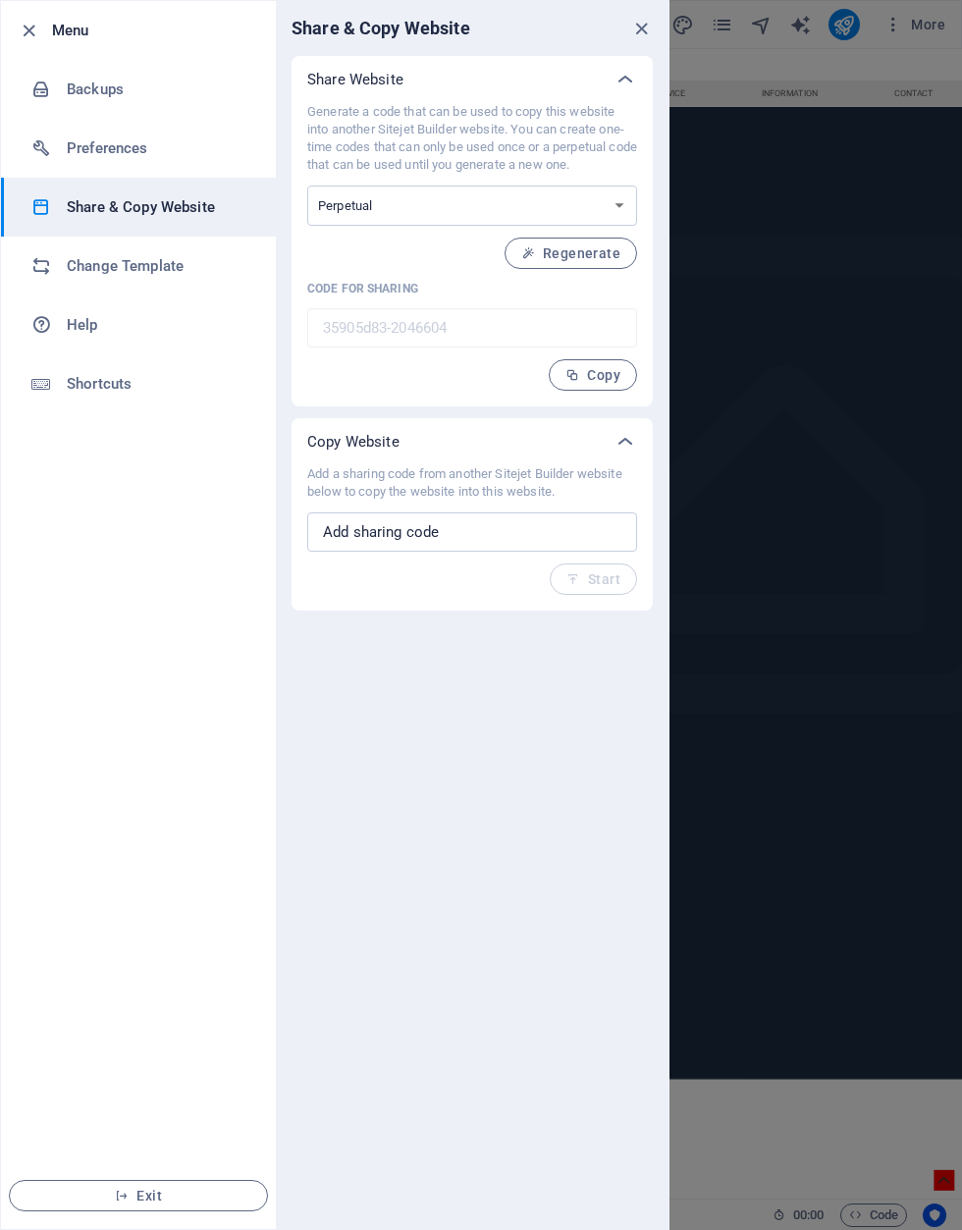
click at [90, 274] on h6 "Change Template" at bounding box center [158, 266] width 182 height 24
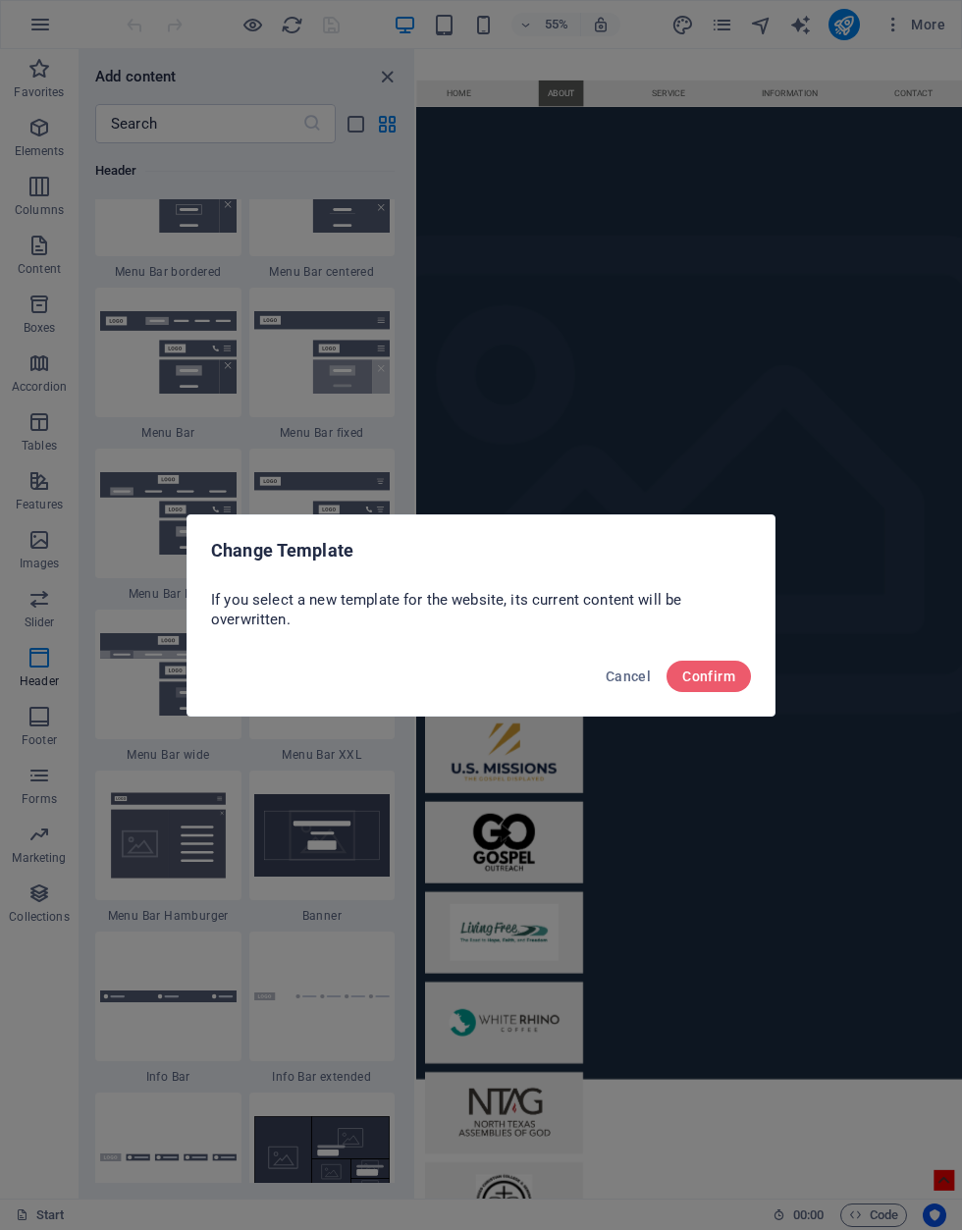
click at [629, 691] on button "Cancel" at bounding box center [628, 676] width 61 height 31
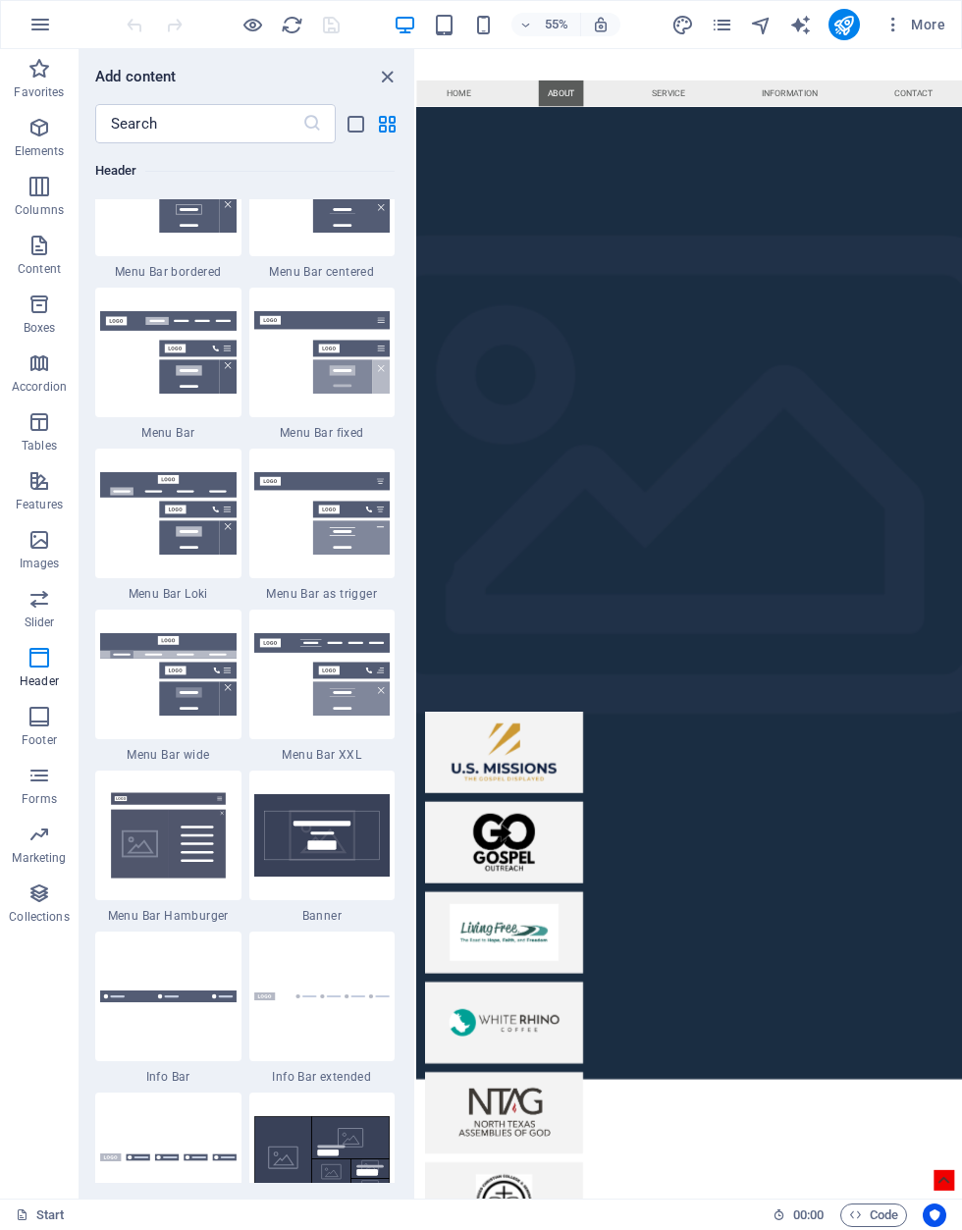
click at [944, 25] on span "More" at bounding box center [915, 25] width 62 height 20
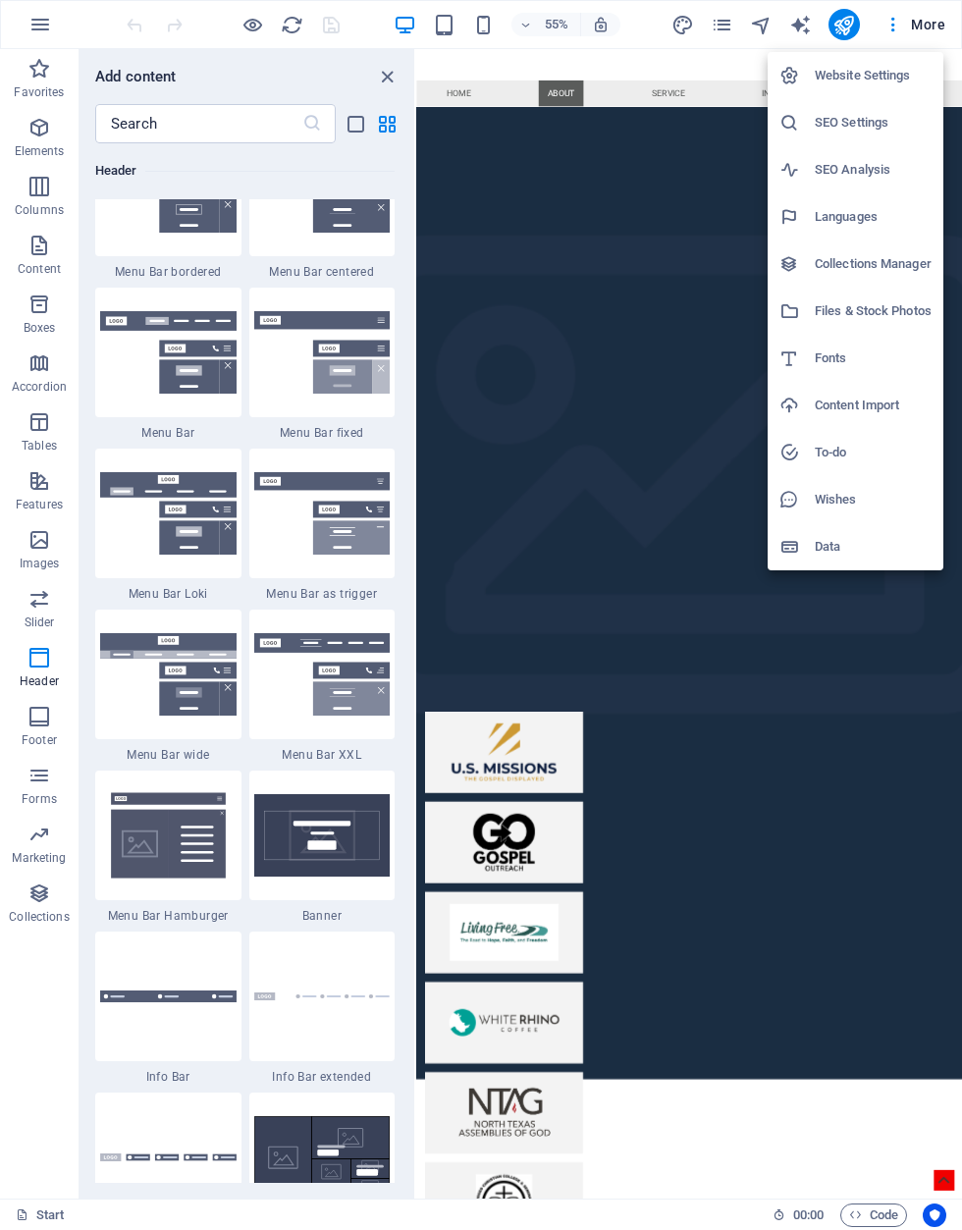
click at [898, 80] on h6 "Website Settings" at bounding box center [873, 76] width 117 height 24
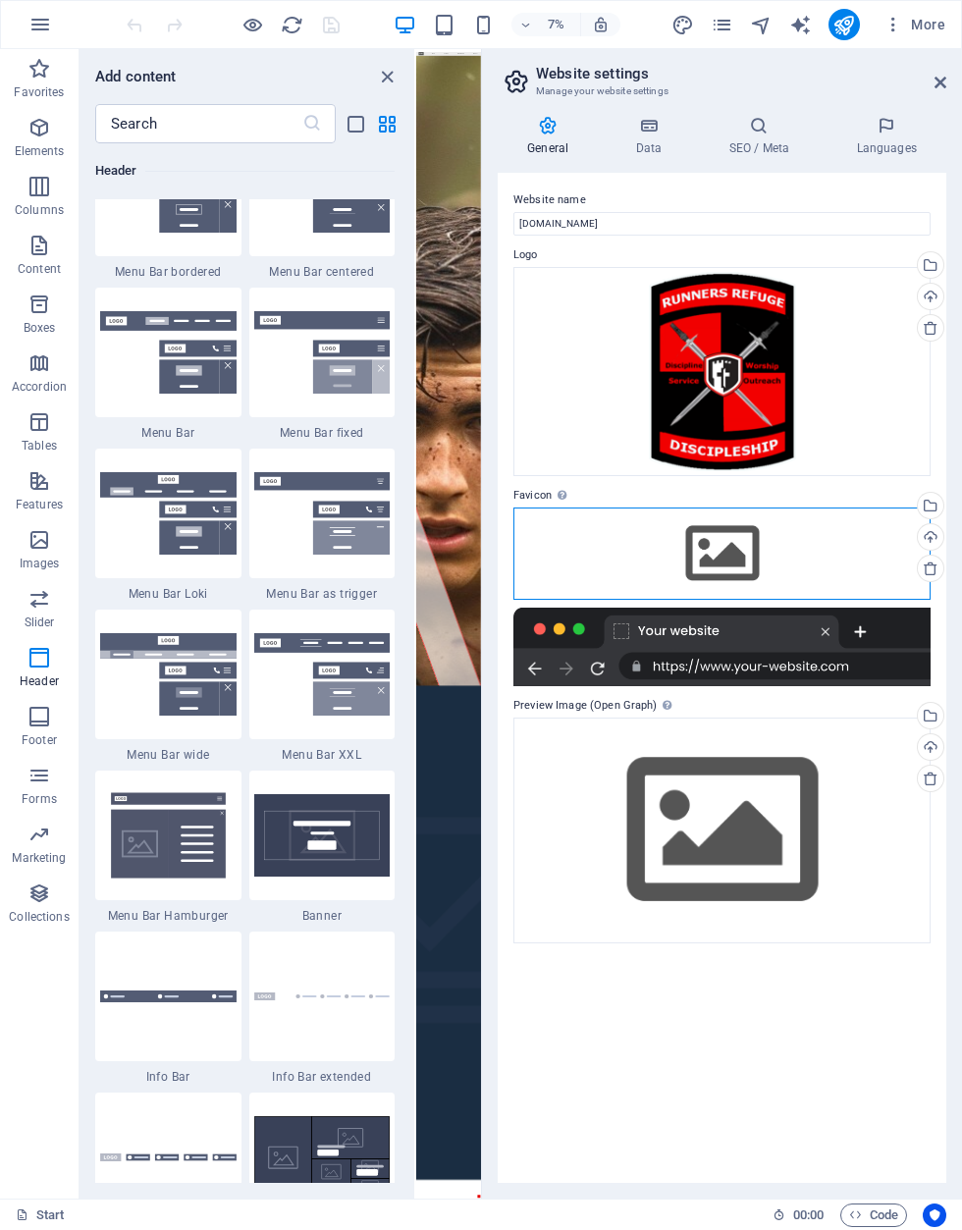
click at [727, 549] on div "Drag files here, click to choose files or select files from Files or our free s…" at bounding box center [722, 554] width 417 height 92
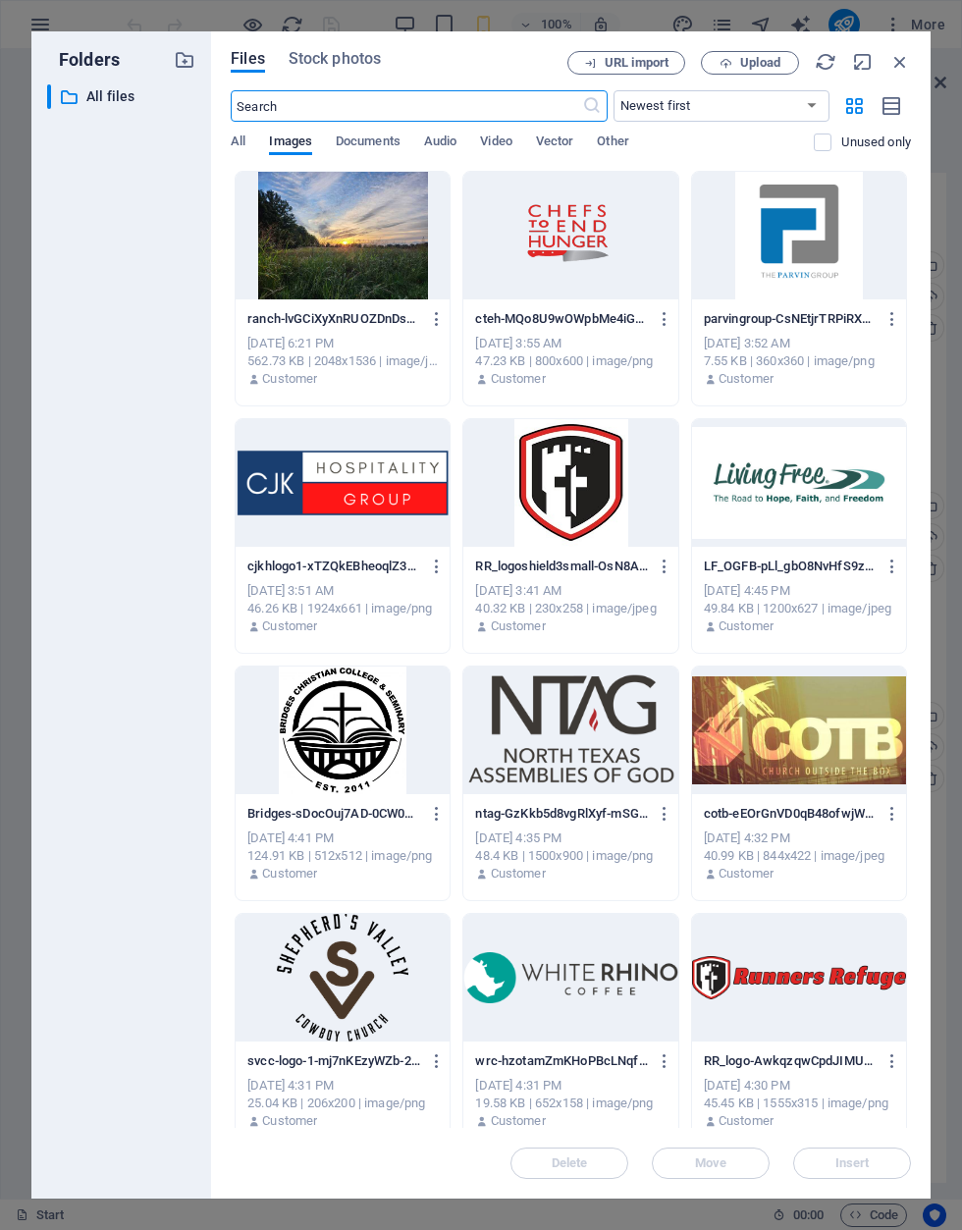
click at [565, 483] on div at bounding box center [570, 483] width 214 height 128
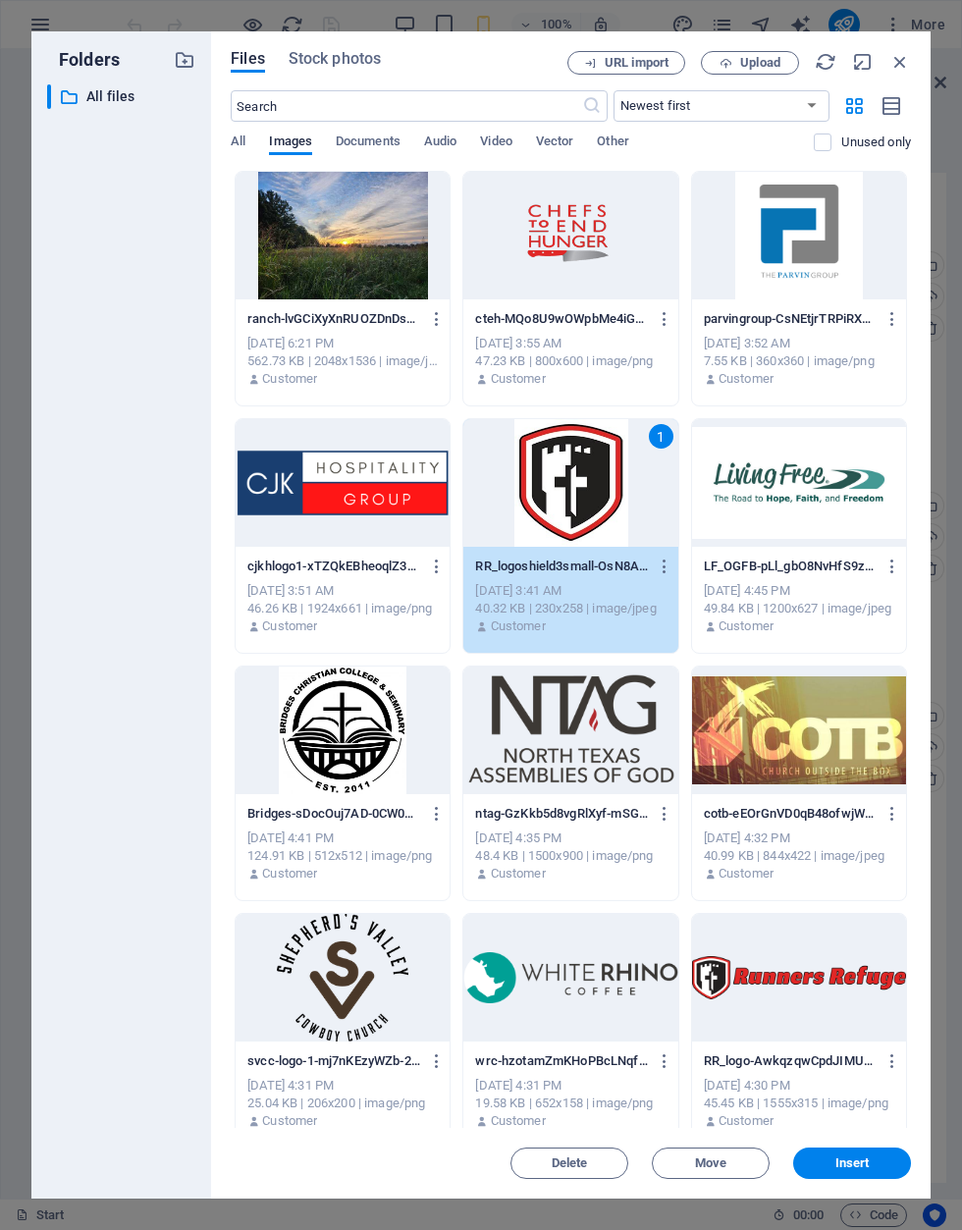
click at [865, 1176] on button "Insert" at bounding box center [852, 1163] width 118 height 31
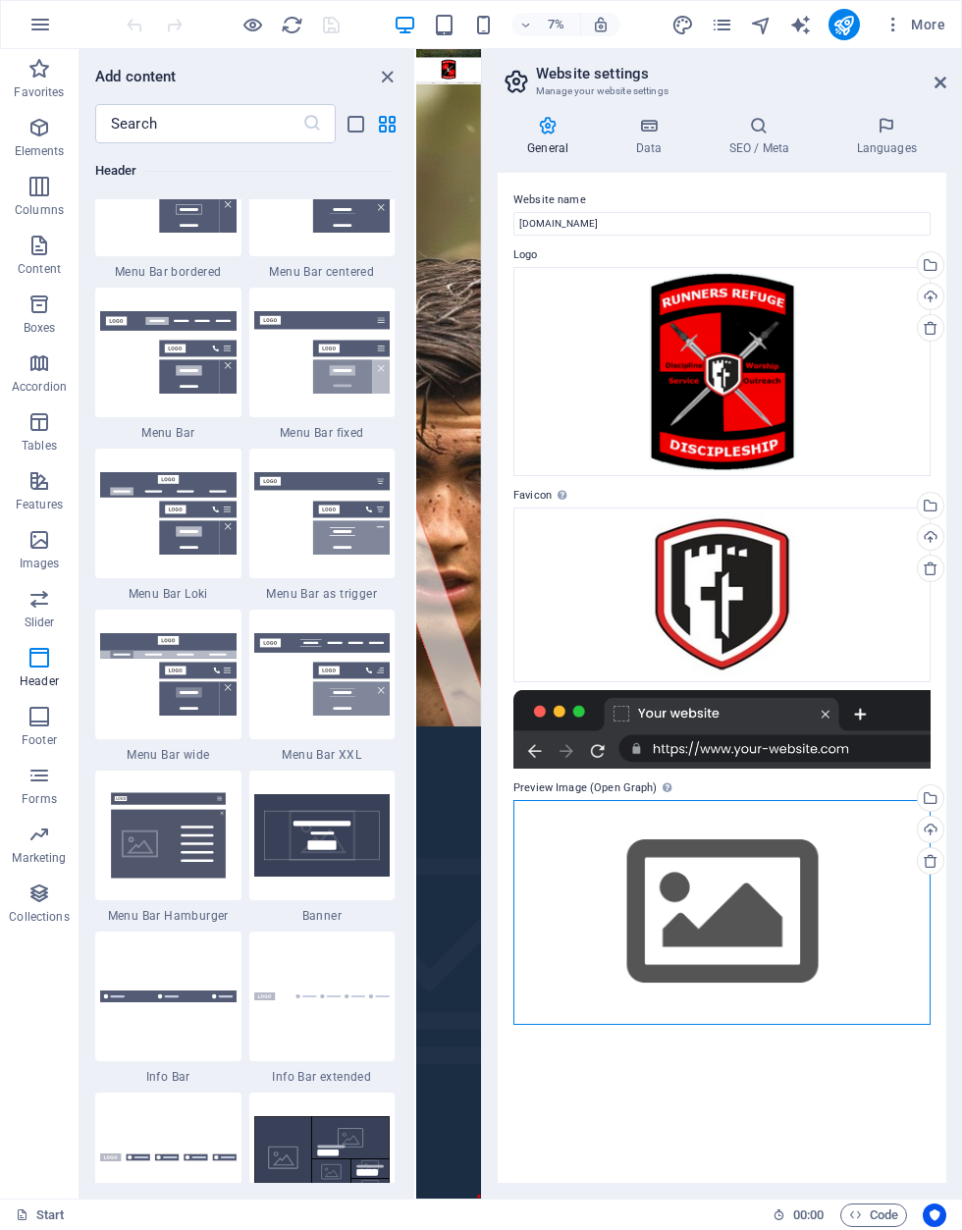
click at [774, 909] on div "Drag files here, click to choose files or select files from Files or our free s…" at bounding box center [722, 912] width 417 height 225
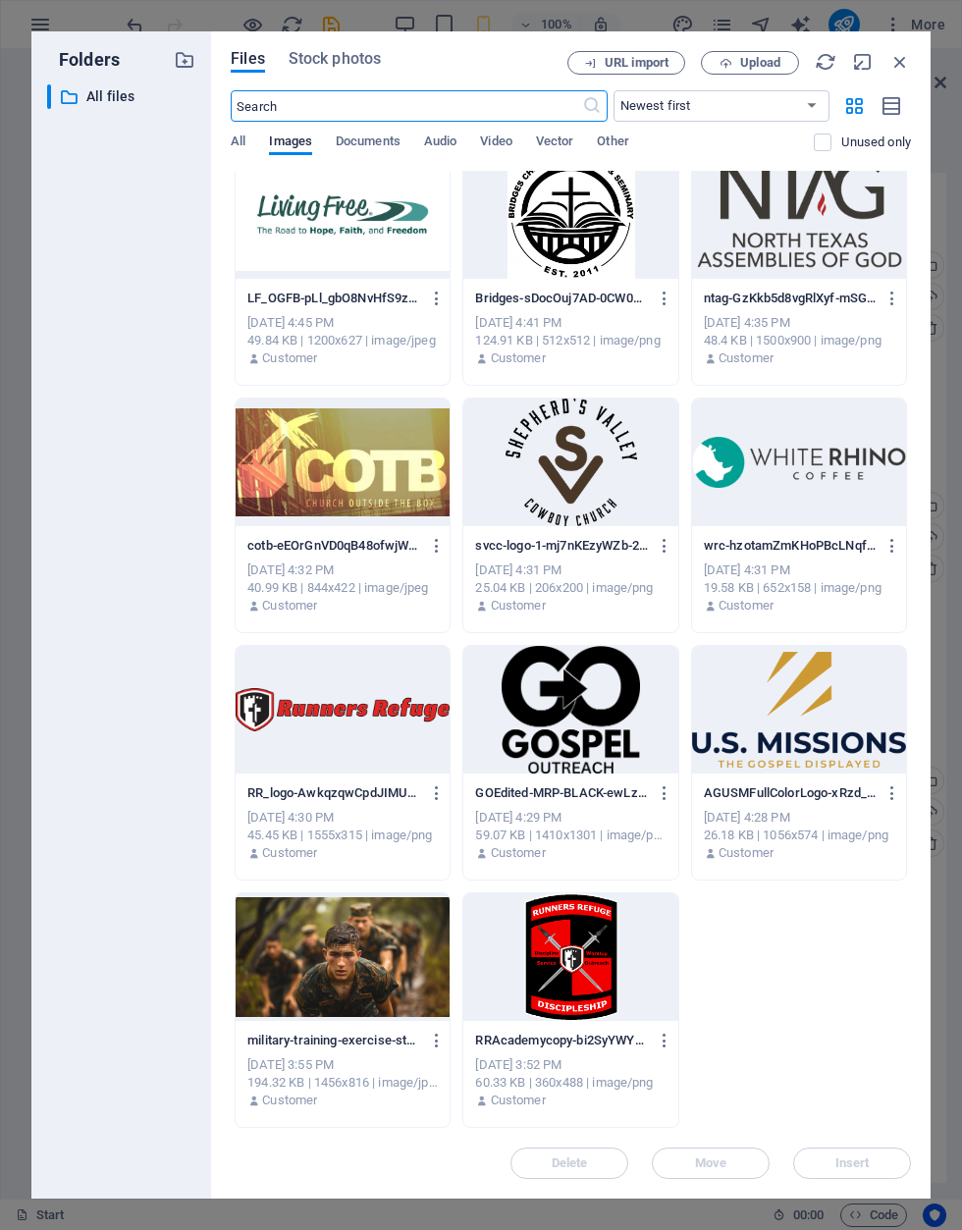
scroll to position [516, 0]
click at [599, 975] on div at bounding box center [570, 958] width 214 height 128
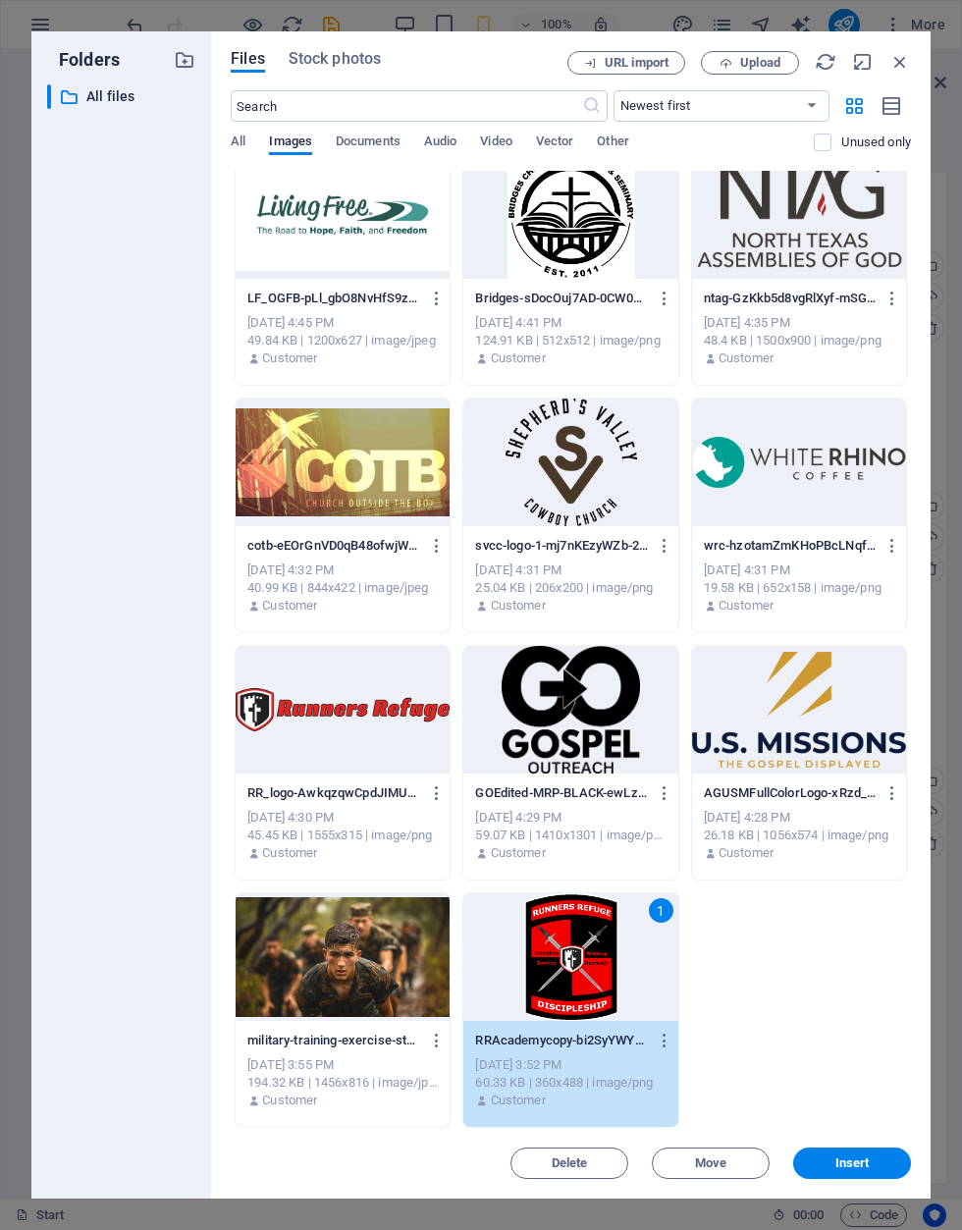
click at [885, 1161] on span "Insert" at bounding box center [852, 1164] width 102 height 12
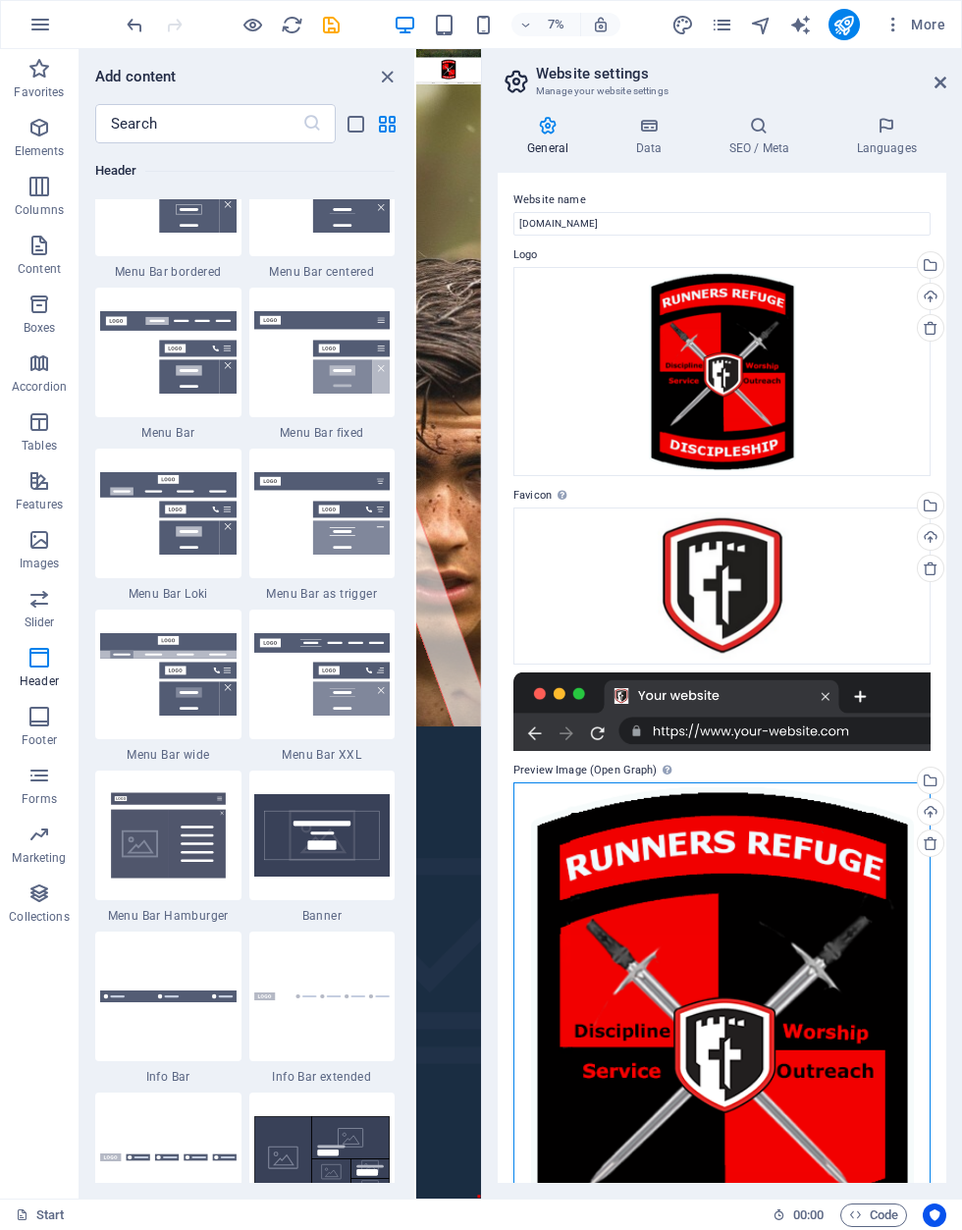
click at [777, 909] on div "Drag files here, click to choose files or select files from Files or our free s…" at bounding box center [722, 1047] width 417 height 529
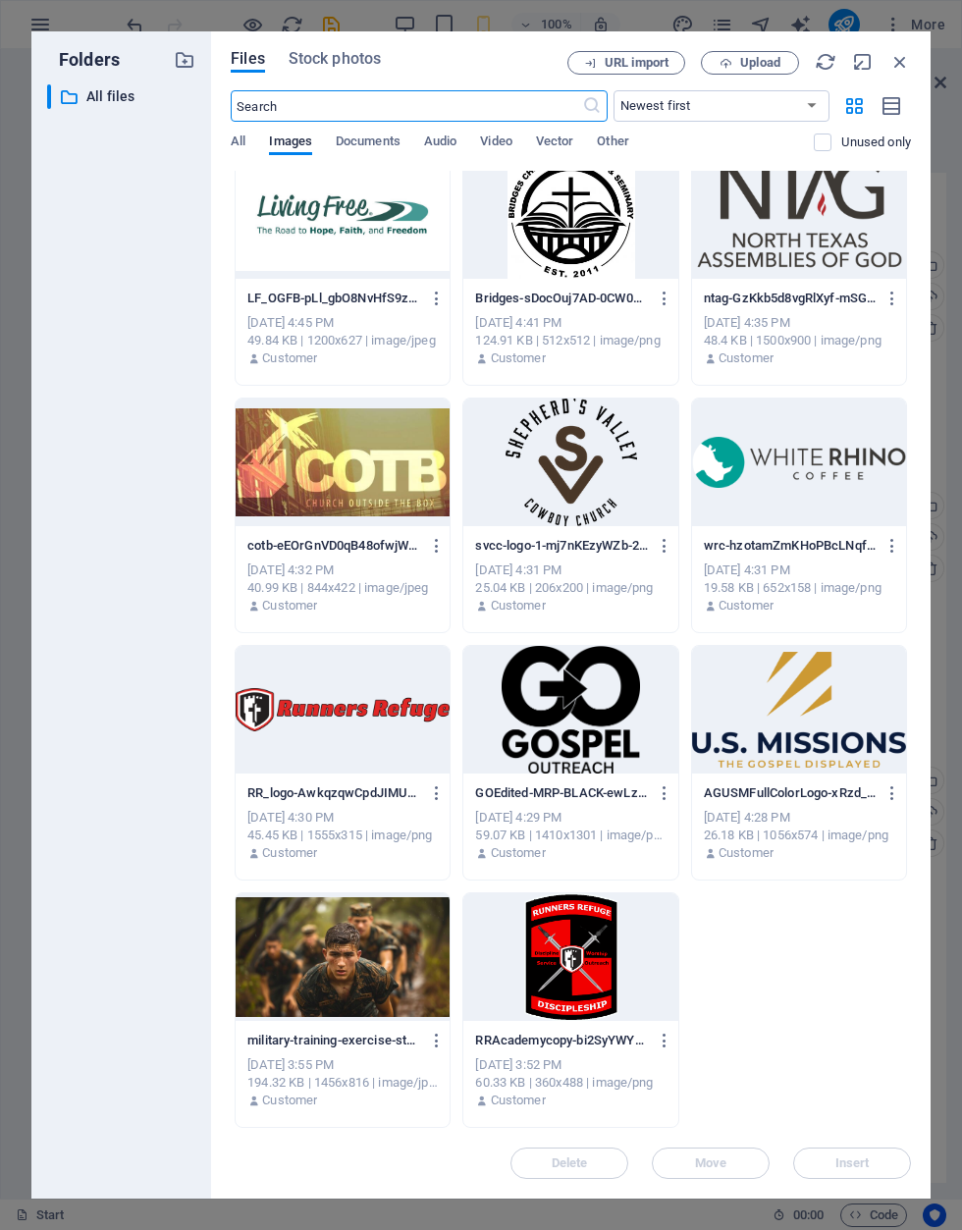
click at [594, 954] on div at bounding box center [570, 958] width 214 height 128
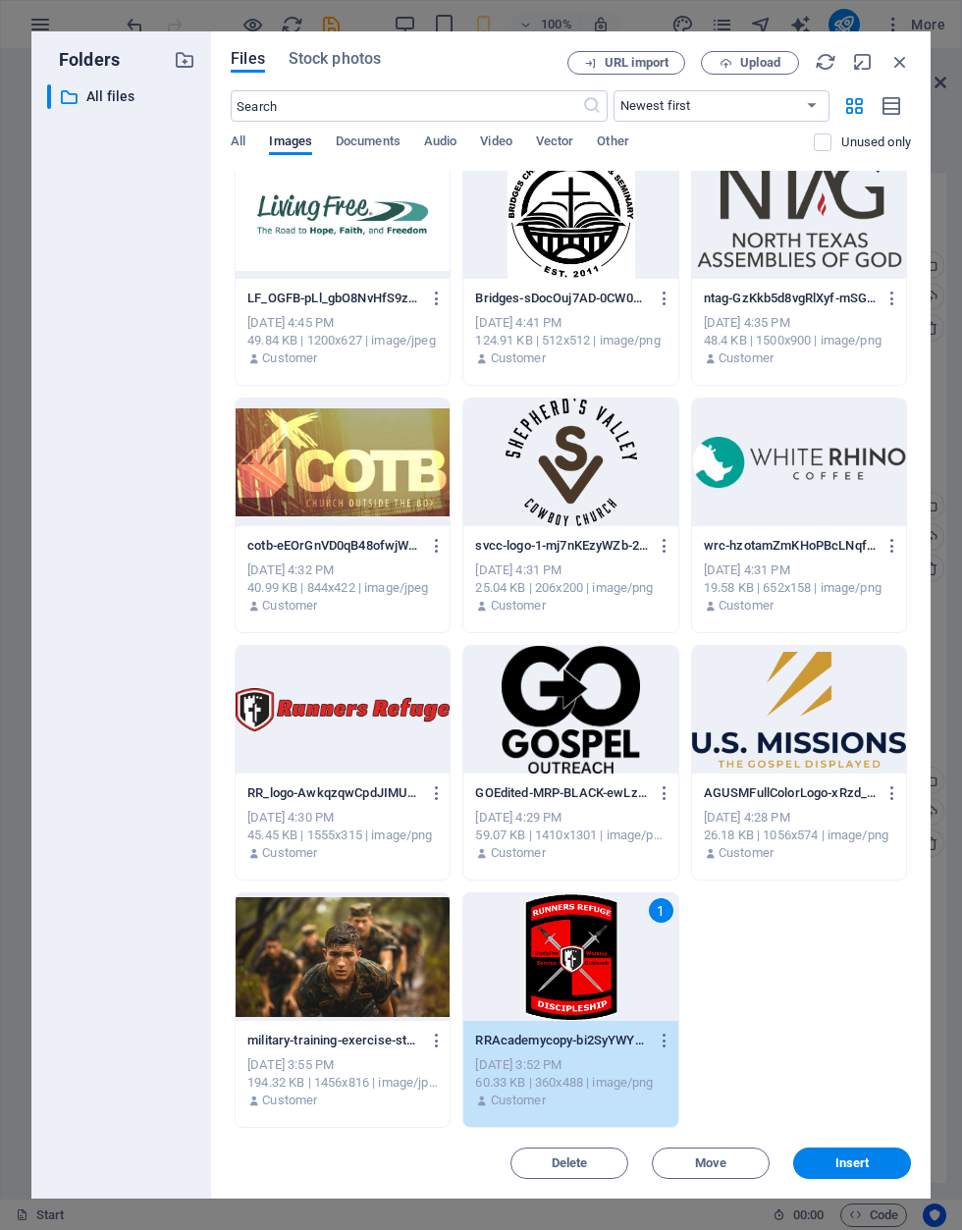
click at [866, 1169] on span "Insert" at bounding box center [853, 1164] width 34 height 12
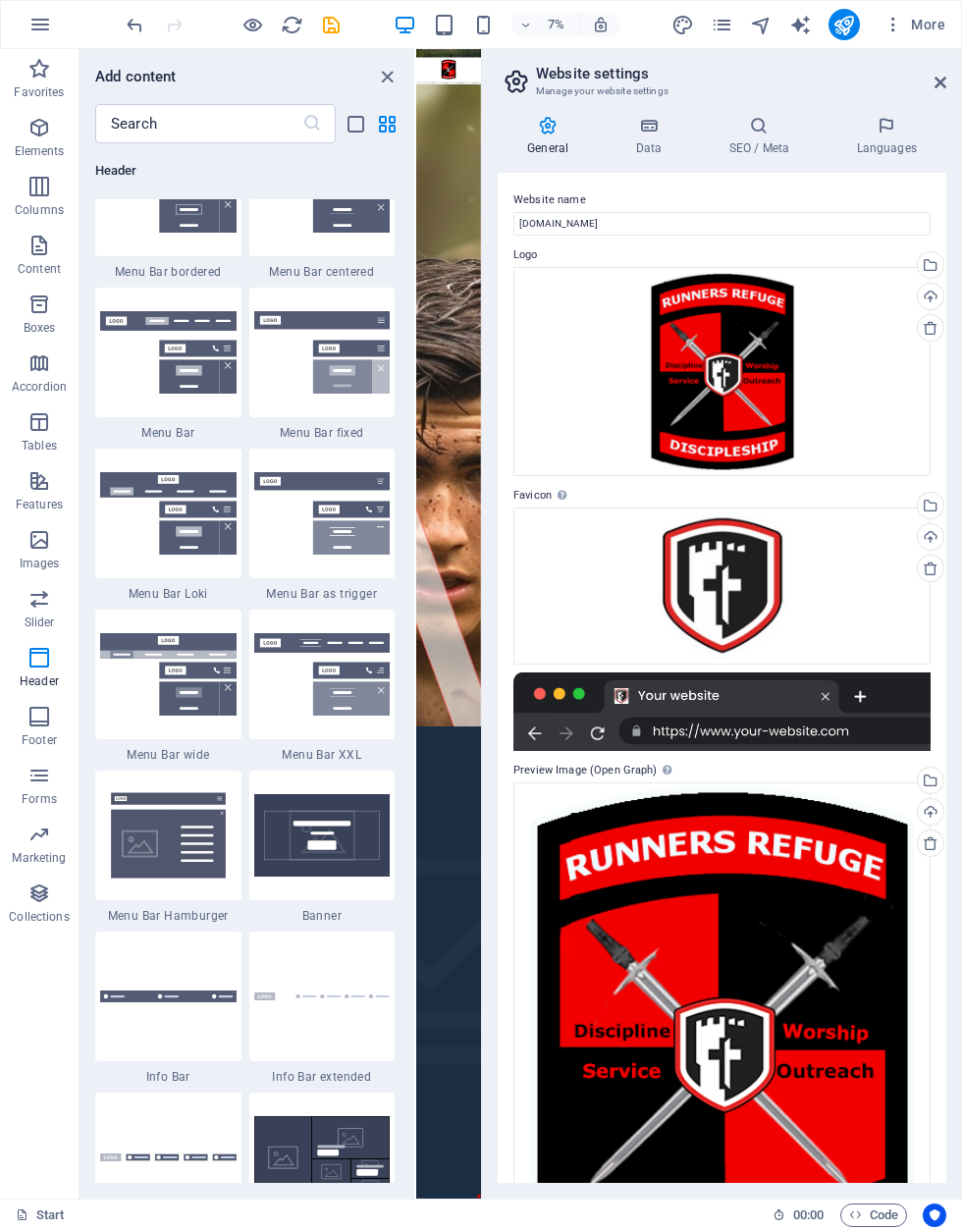
scroll to position [0, 0]
click at [663, 136] on h4 "Data" at bounding box center [652, 136] width 93 height 41
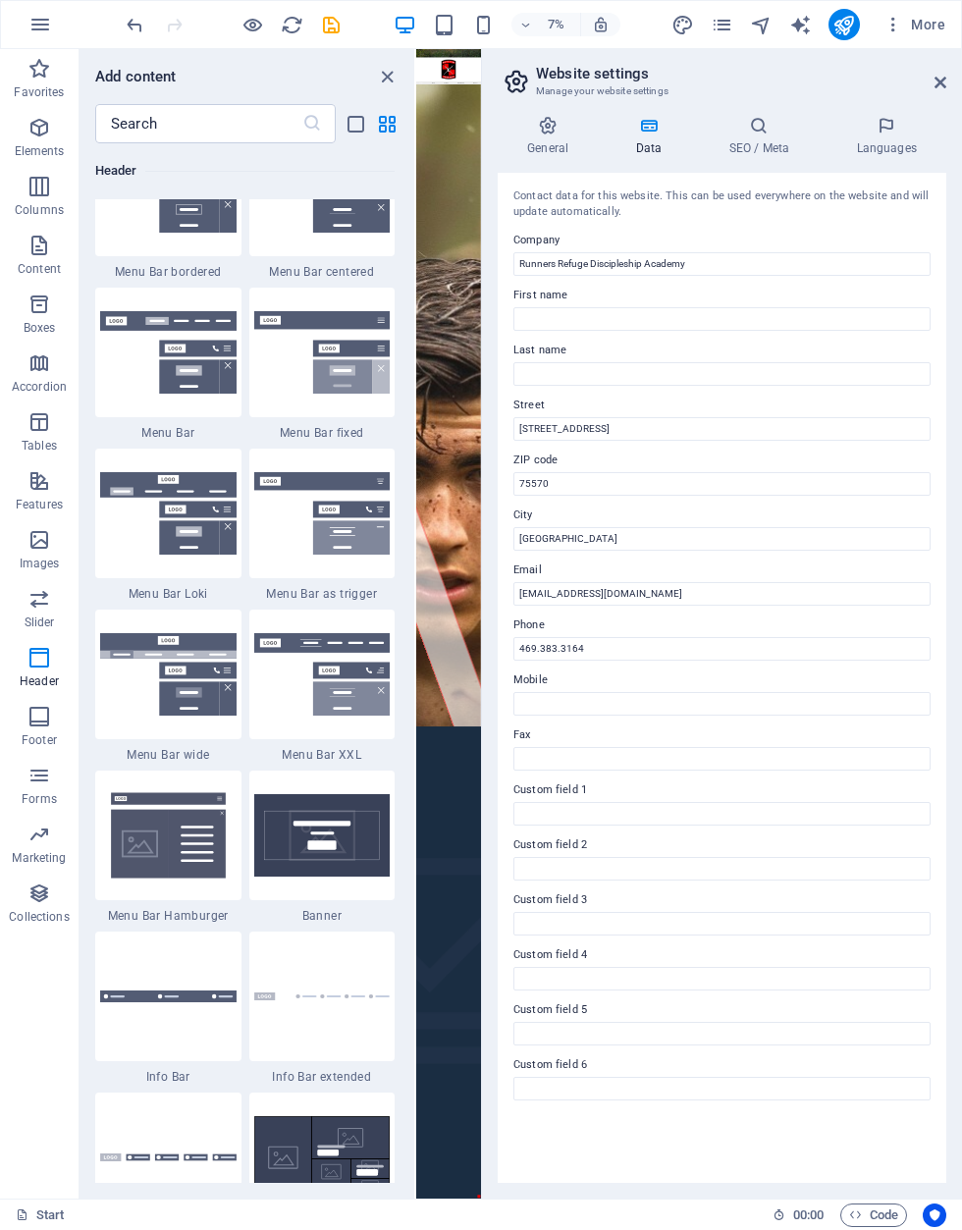
click at [769, 139] on h4 "SEO / Meta" at bounding box center [763, 136] width 128 height 41
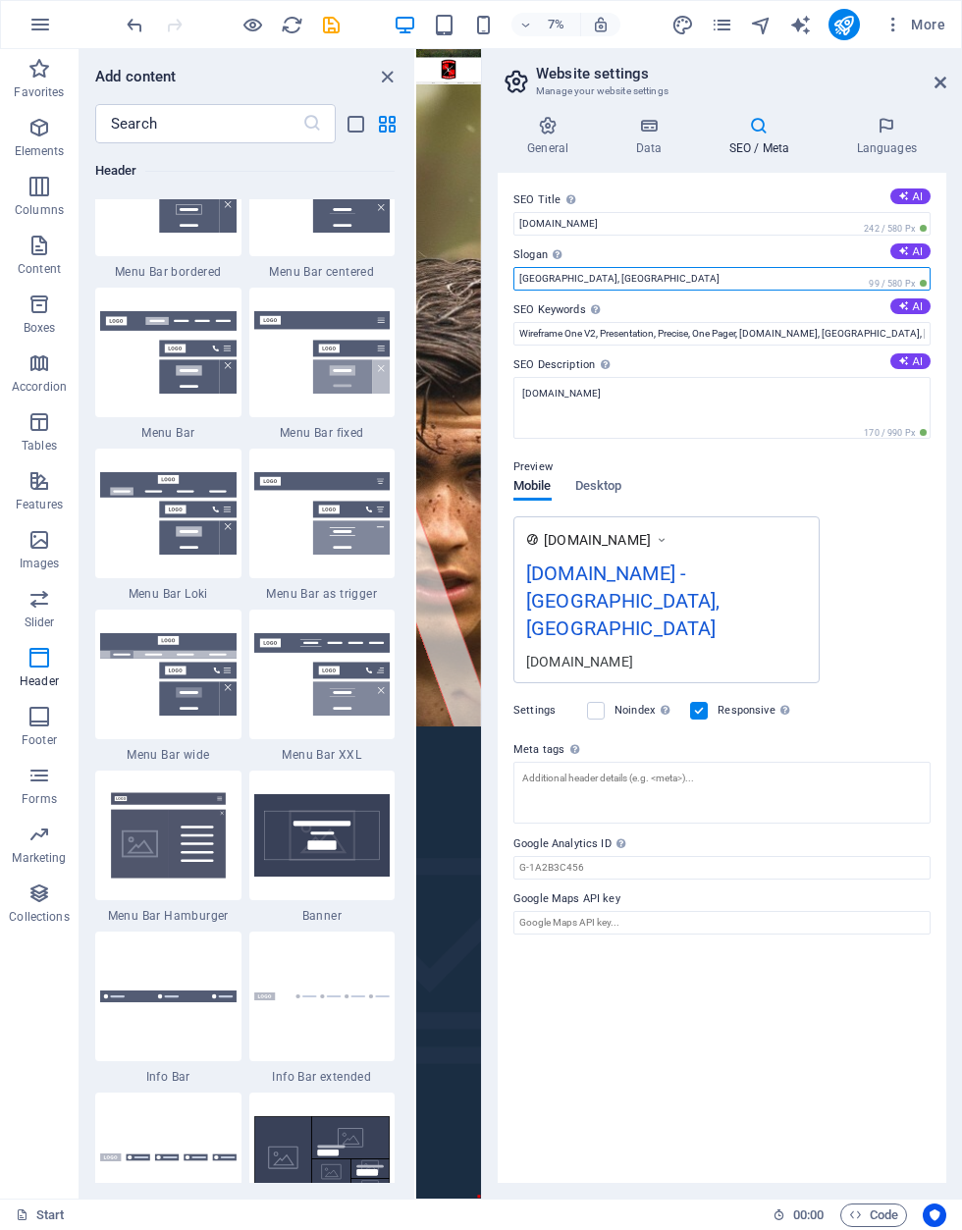
click at [713, 282] on input "Oviedo, FL" at bounding box center [722, 279] width 417 height 24
type input "O"
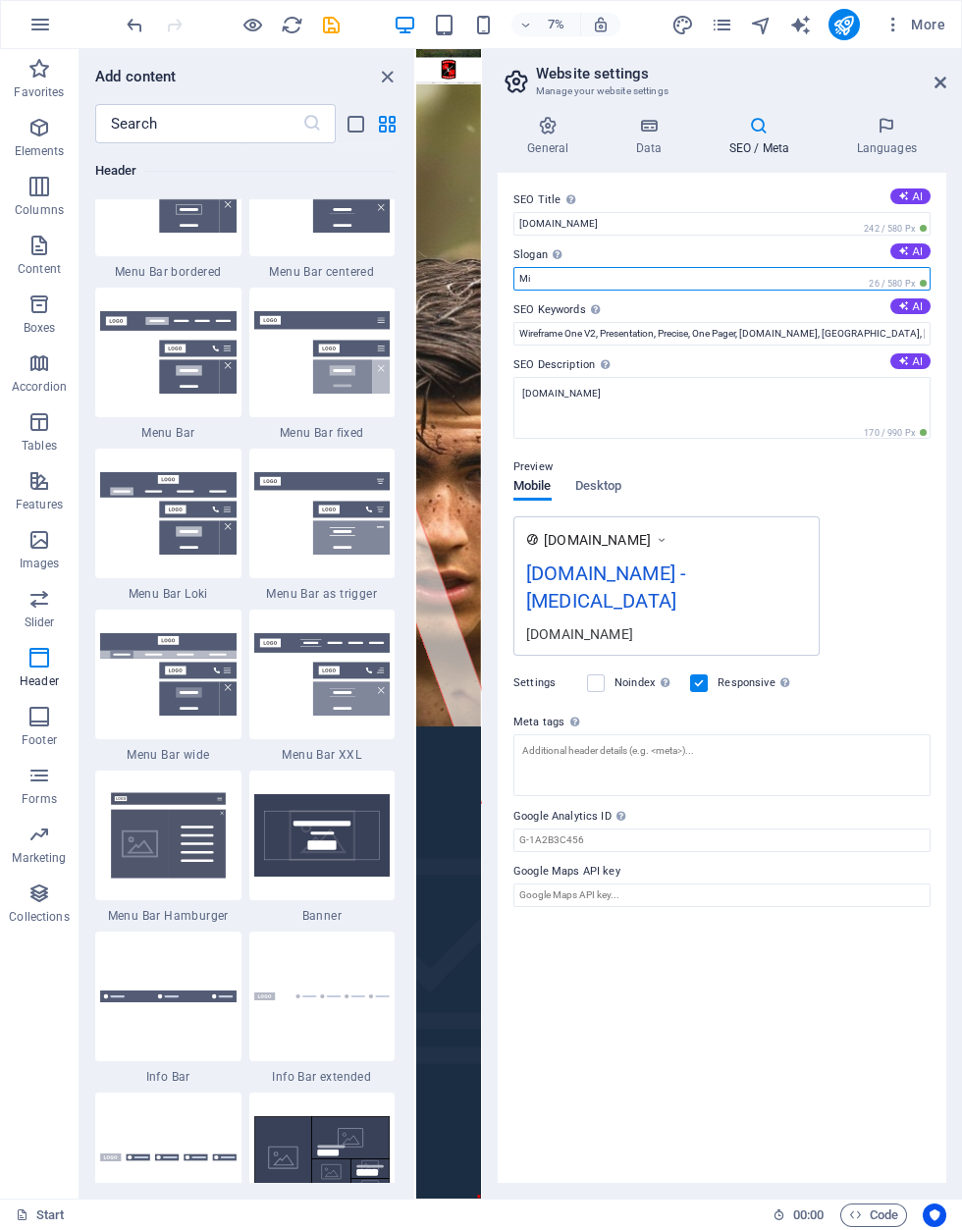
type input "M"
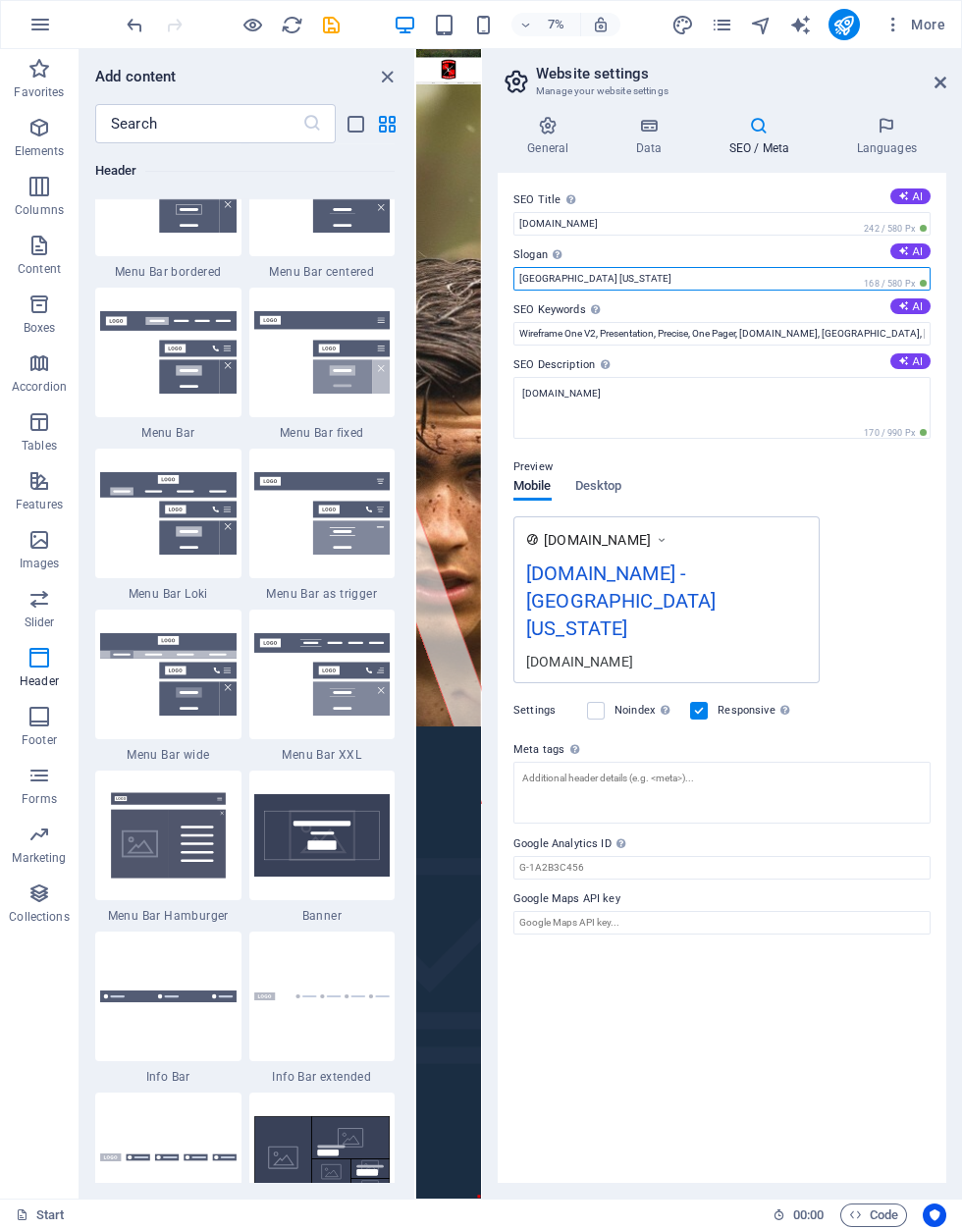
type input "New Boston Texas"
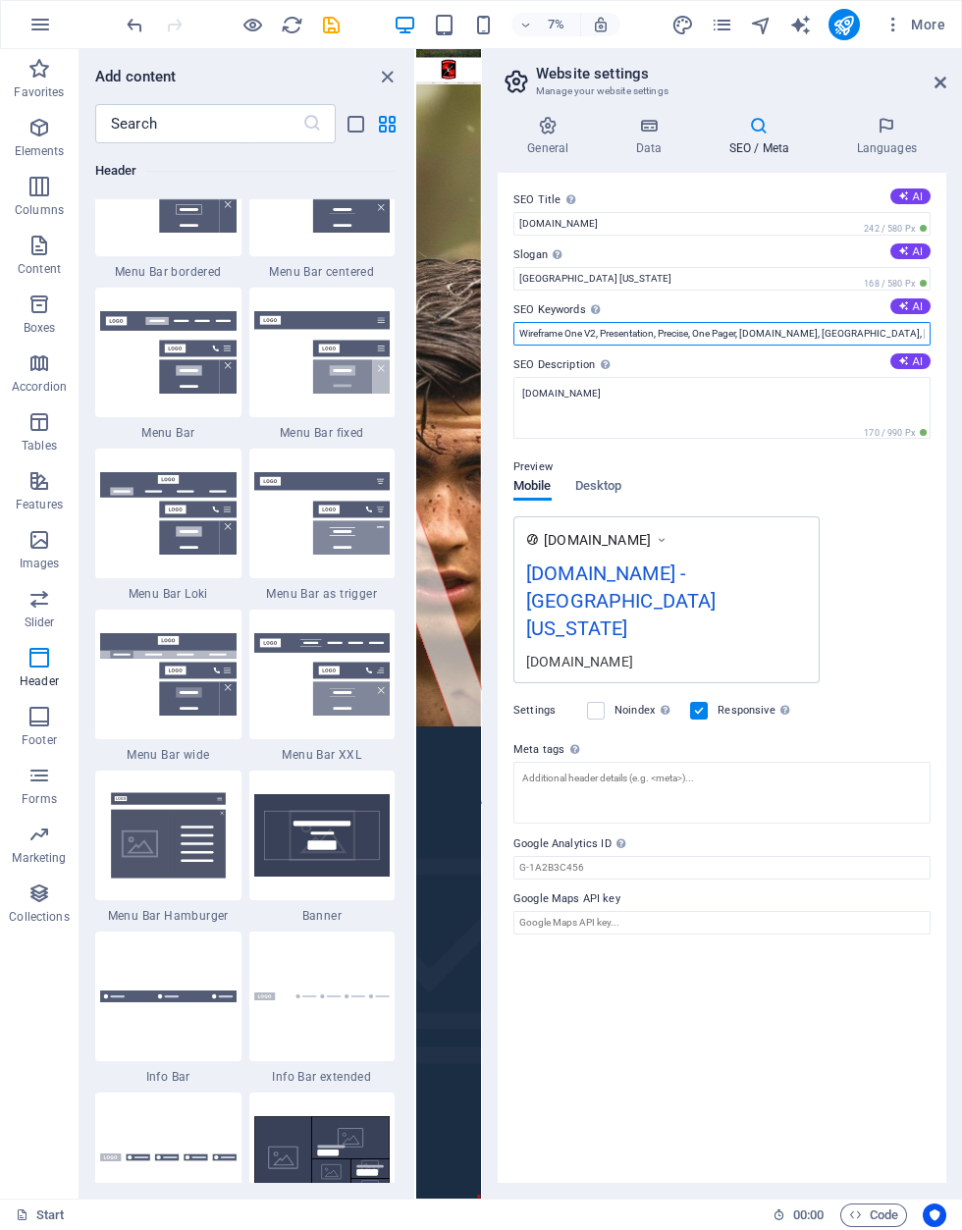
click at [805, 343] on input "Wireframe One V2, Presentation, Precise, One Pager, runnersrefugeacademy.org, O…" at bounding box center [722, 334] width 417 height 24
type input "Wireframe One"
type input "Military Academy, Christian, College, Academic, University, Rehab,Freedom, Drug…"
click at [893, 135] on icon at bounding box center [887, 126] width 120 height 20
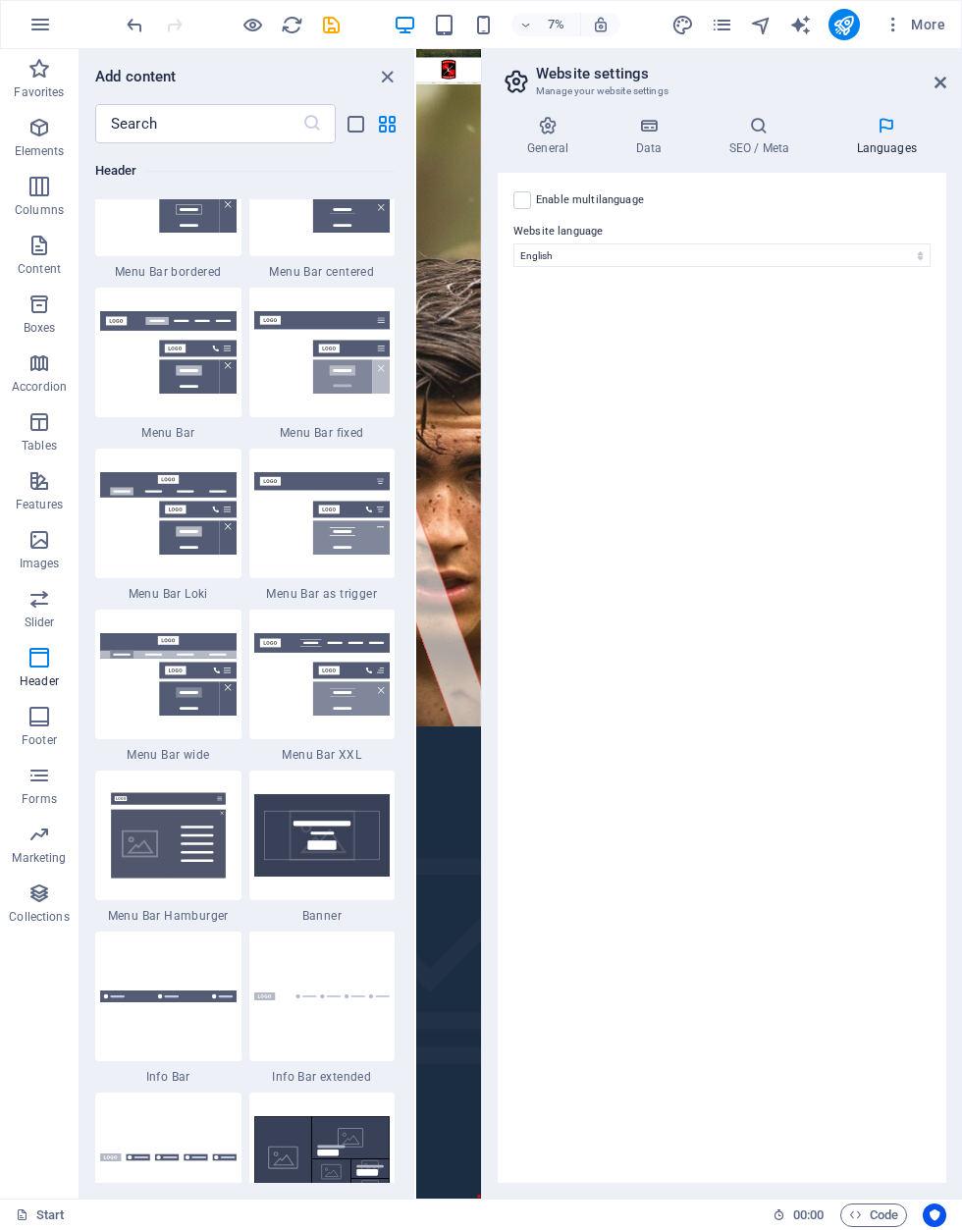
click at [527, 193] on label at bounding box center [523, 200] width 18 height 18
click at [0, 0] on input "Enable multilanguage To disable multilanguage delete all languages until only o…" at bounding box center [0, 0] width 0 height 0
click at [882, 351] on select "Abkhazian Afar Afrikaans Akan Albanian Amharic Arabic Aragonese Armenian Assame…" at bounding box center [722, 351] width 327 height 24
select select "148"
click at [848, 22] on icon "publish" at bounding box center [844, 25] width 23 height 23
